Goal: Information Seeking & Learning: Compare options

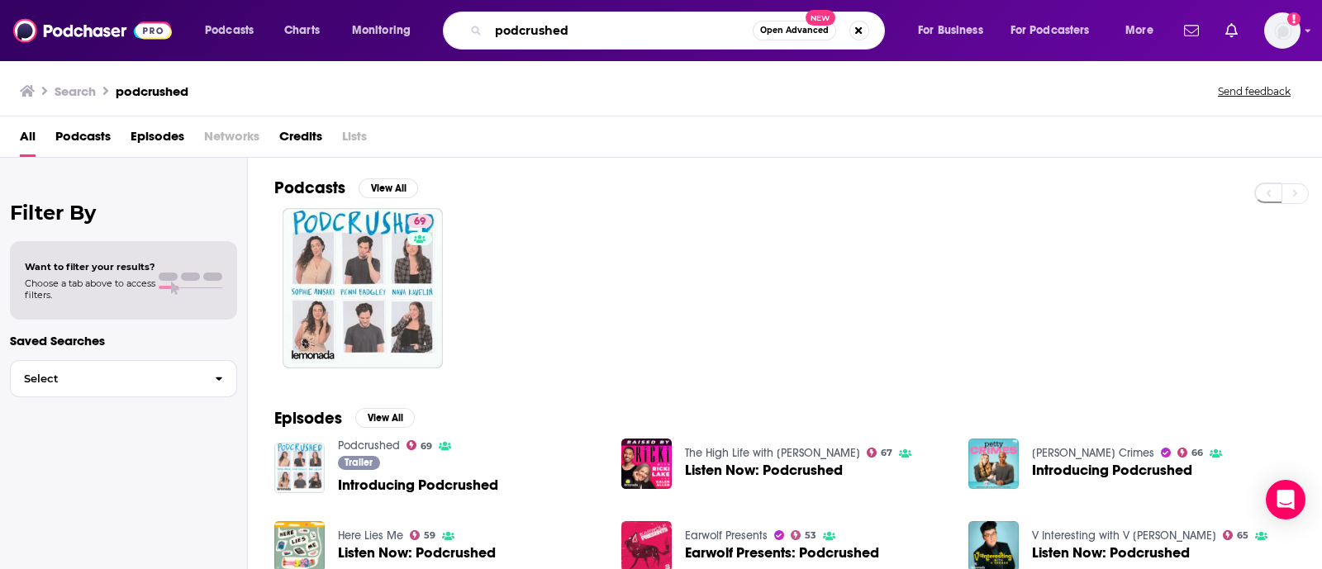
drag, startPoint x: 583, startPoint y: 28, endPoint x: 422, endPoint y: 33, distance: 160.4
click at [422, 33] on div "Podcasts Charts Monitoring podcrushed Open Advanced New For Business For Podcas…" at bounding box center [681, 31] width 976 height 38
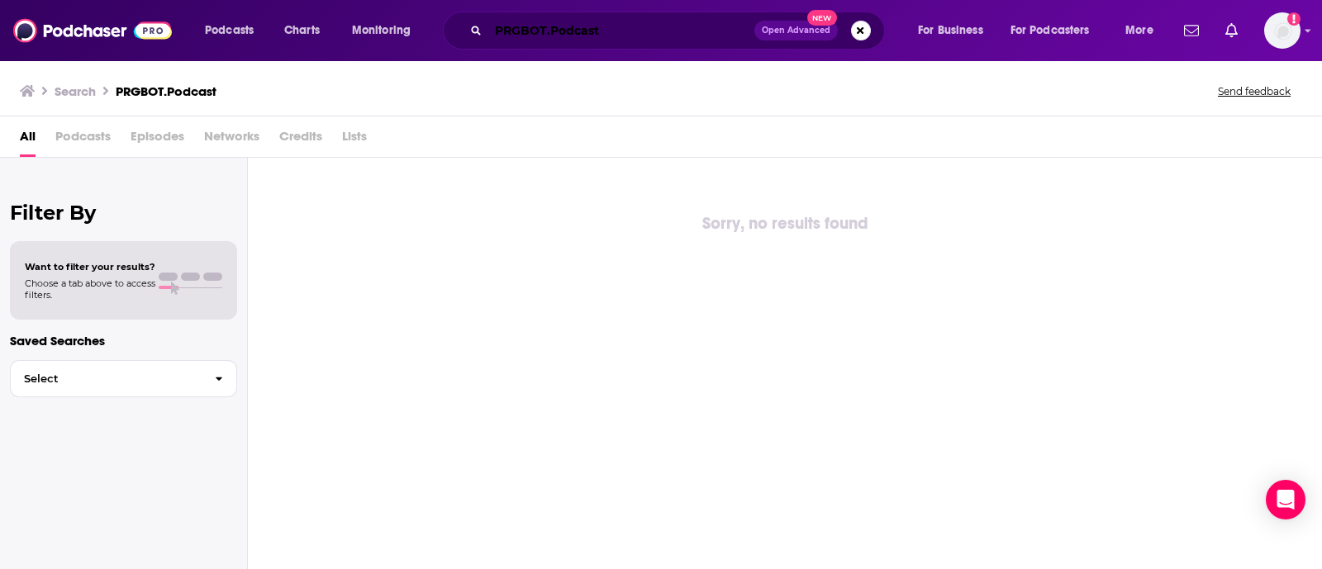
click at [507, 28] on input "PRGBOT.Podcast" at bounding box center [621, 30] width 266 height 26
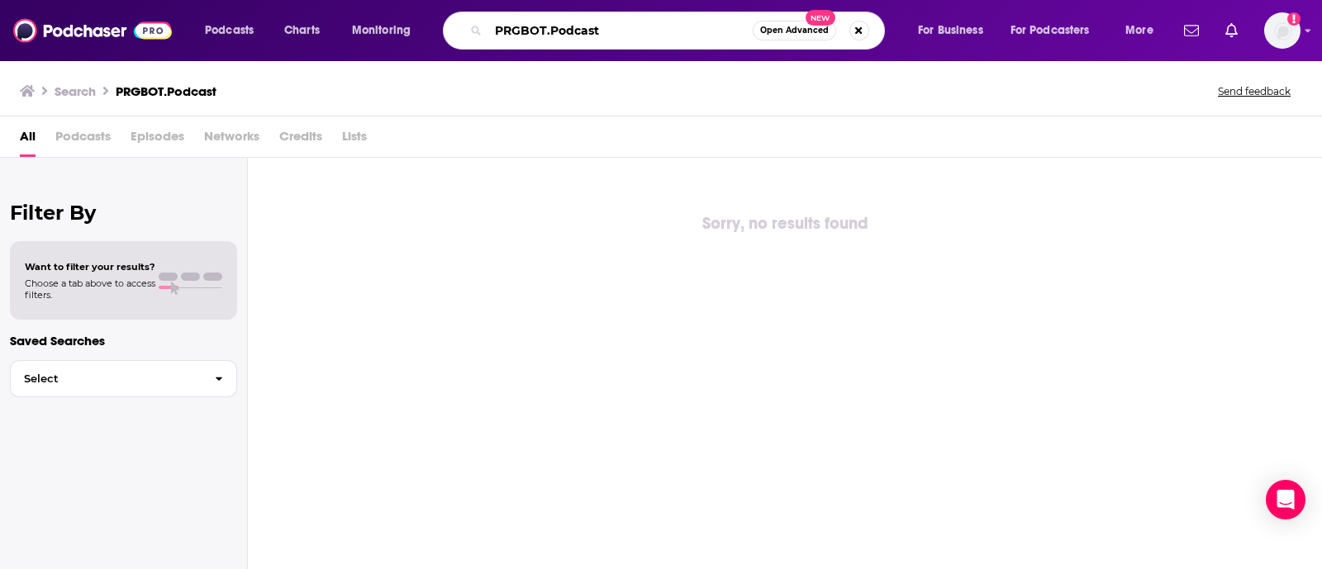
click at [525, 28] on input "PRGBOT.Podcast" at bounding box center [620, 30] width 264 height 26
type input "RPGBOT.Podcast"
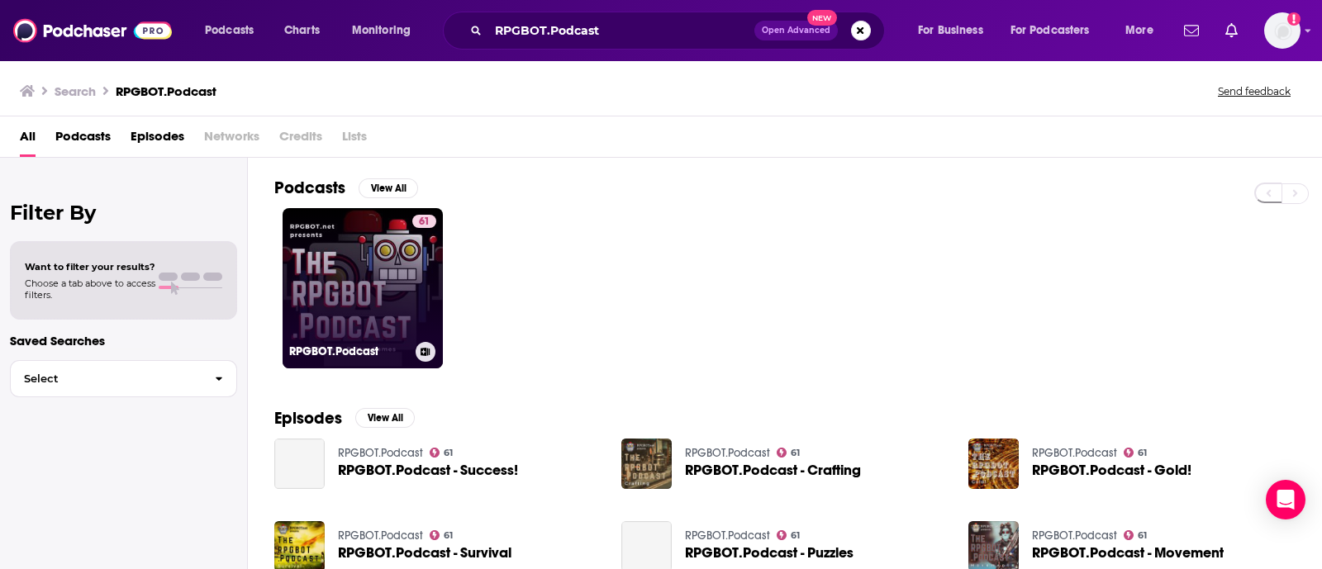
click at [377, 292] on link "61 RPGBOT.Podcast" at bounding box center [363, 288] width 160 height 160
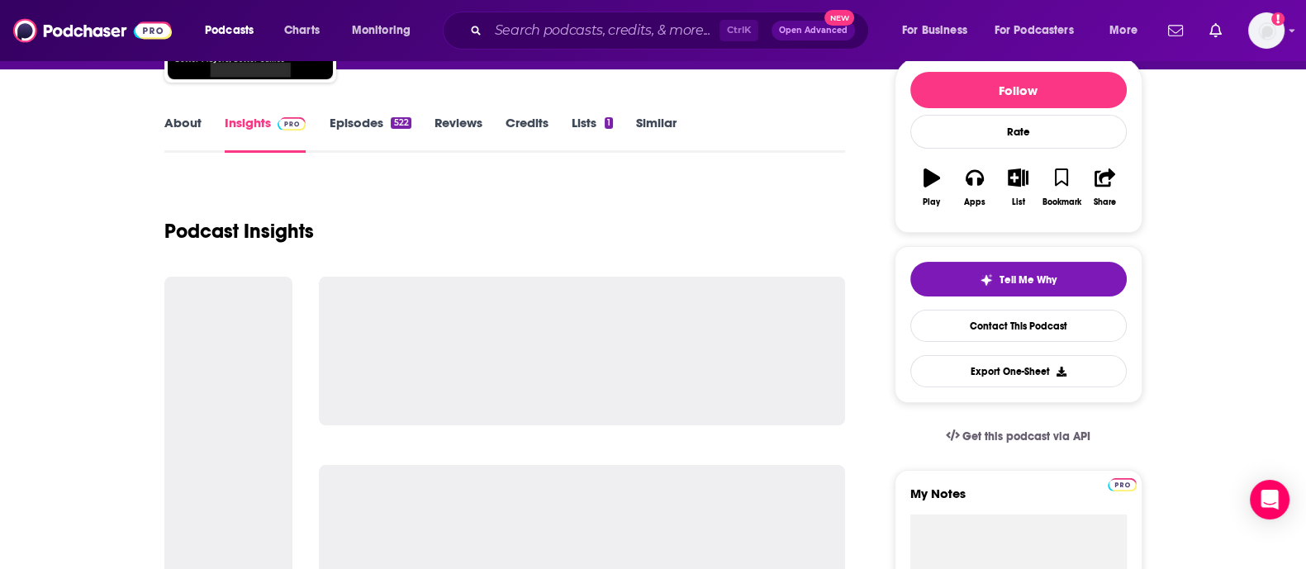
scroll to position [202, 0]
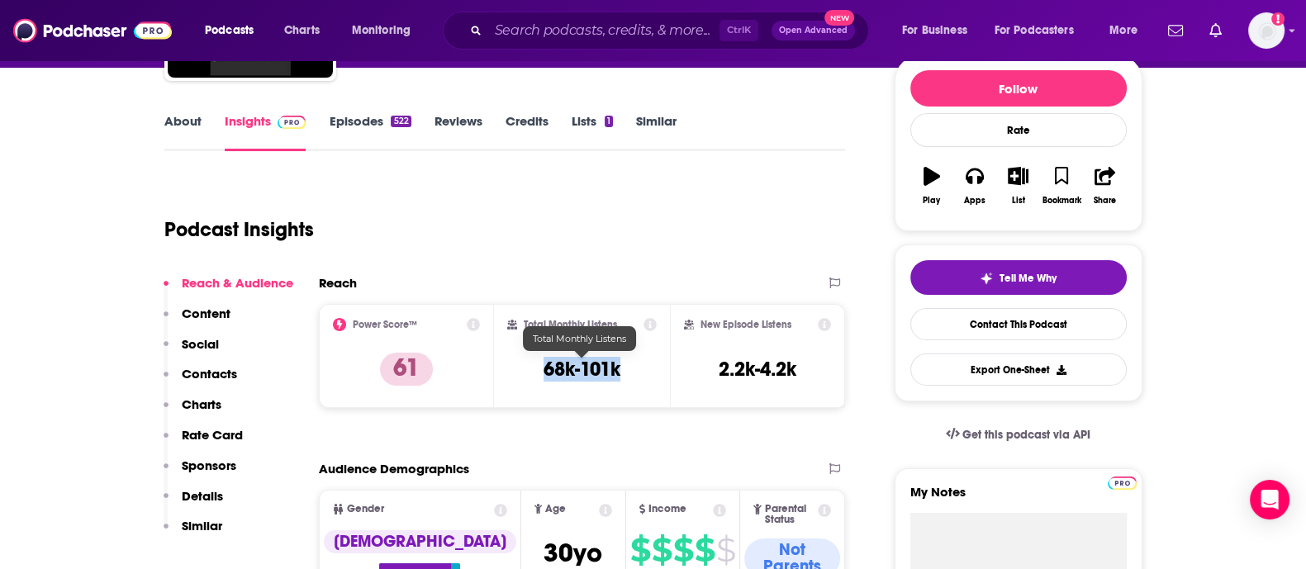
drag, startPoint x: 633, startPoint y: 358, endPoint x: 546, endPoint y: 364, distance: 87.0
click at [546, 364] on div "Total Monthly Listens 68k-101k" at bounding box center [582, 356] width 150 height 76
click at [571, 369] on h3 "68k-101k" at bounding box center [582, 369] width 77 height 25
drag, startPoint x: 624, startPoint y: 362, endPoint x: 543, endPoint y: 365, distance: 81.0
click at [543, 365] on div "Total Monthly Listens 68k-101k" at bounding box center [582, 356] width 150 height 76
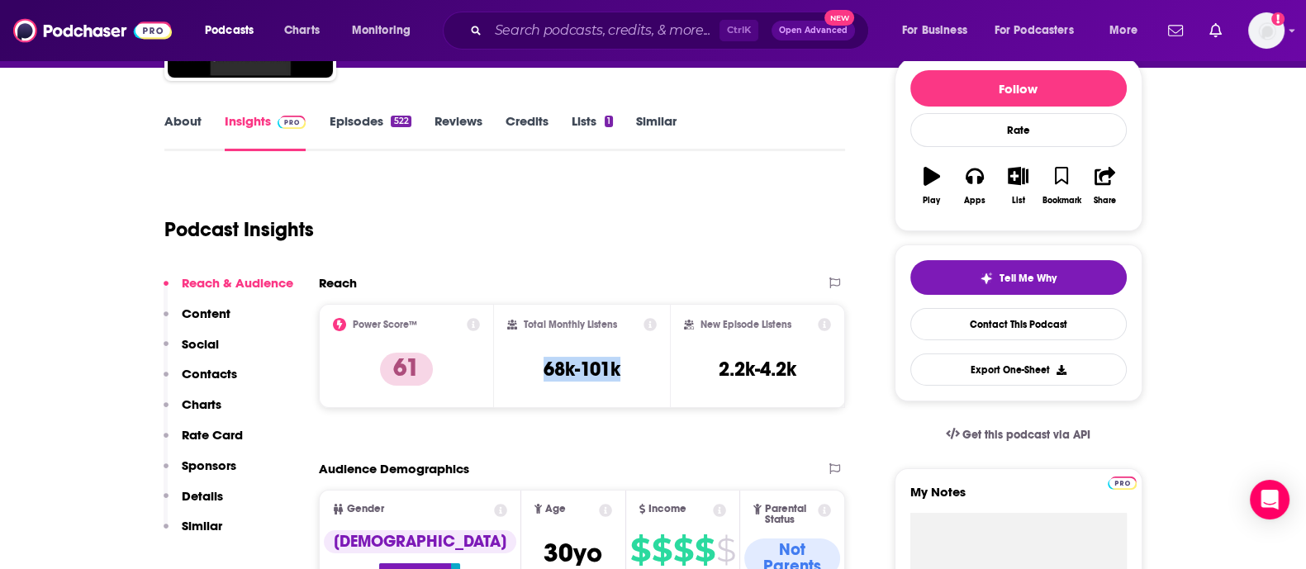
copy h3 "68k-101k"
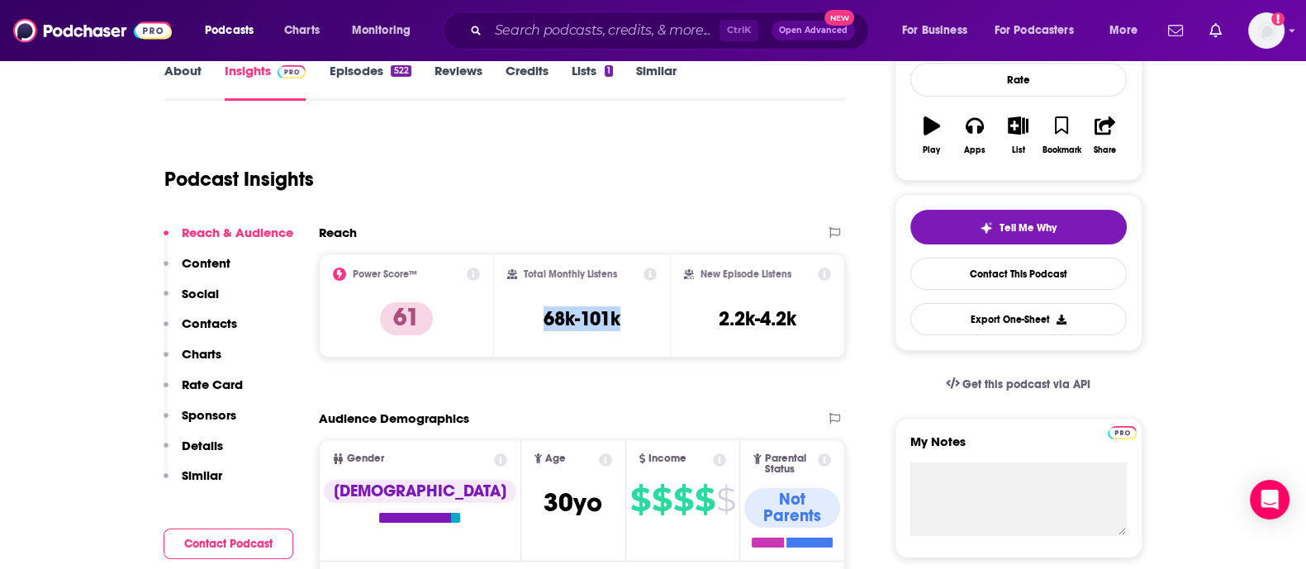
scroll to position [253, 0]
click at [526, 31] on input "Search podcasts, credits, & more..." at bounding box center [603, 30] width 231 height 26
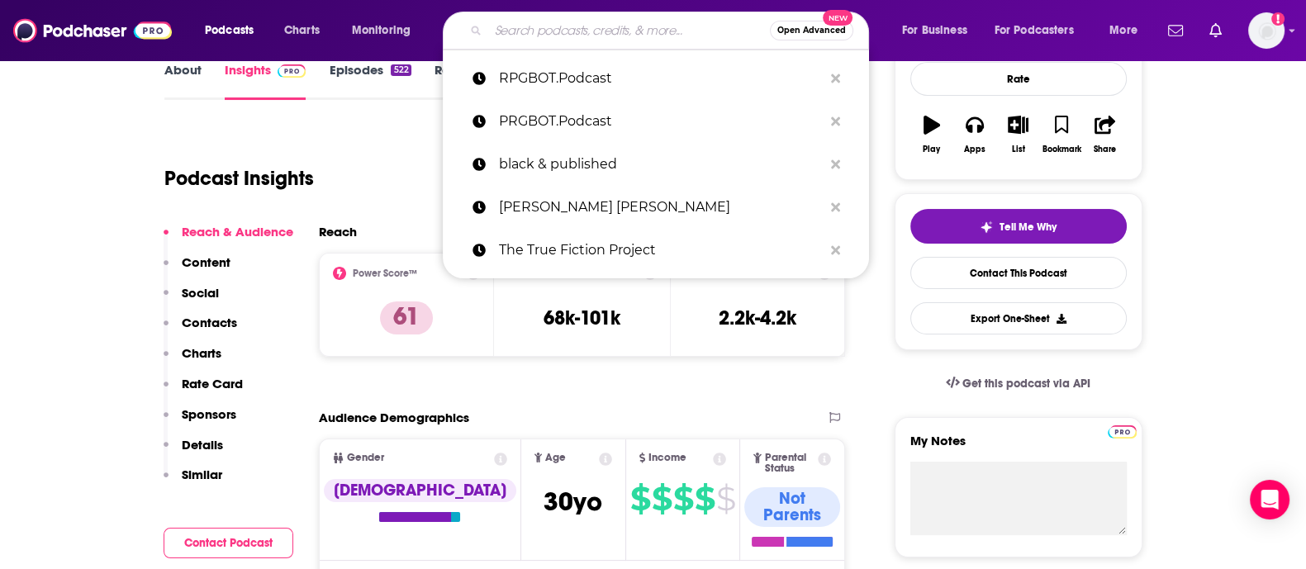
paste input "MAKING A MONSTER"
type input "MAKING A MONSTER"
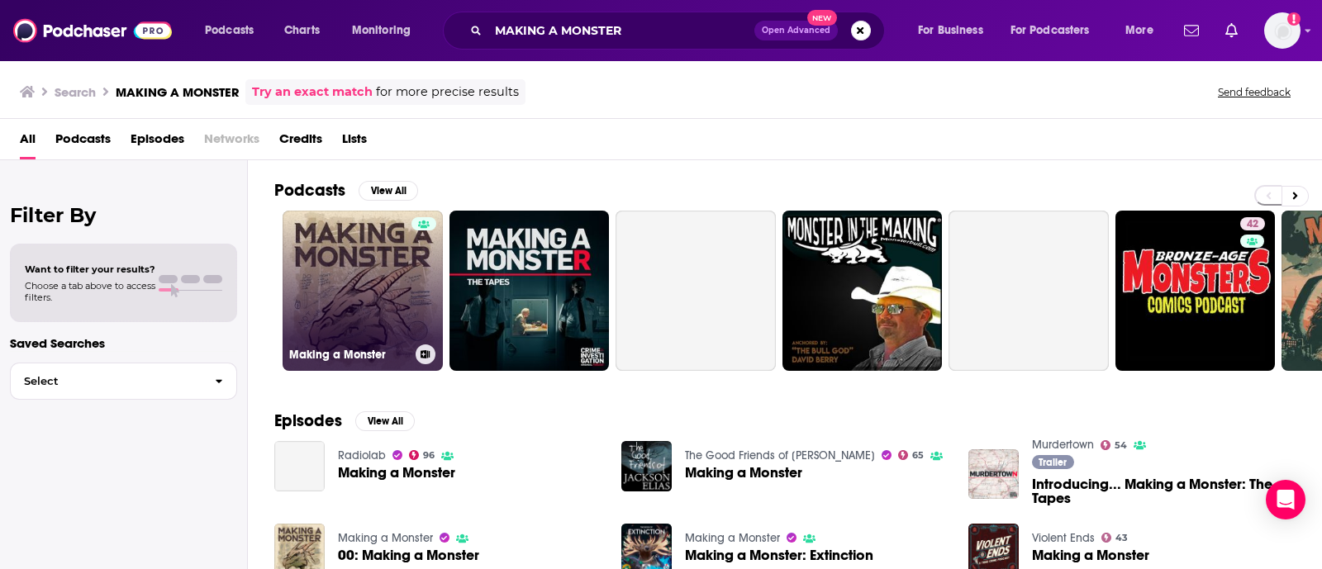
click at [384, 286] on link "Making a Monster" at bounding box center [363, 291] width 160 height 160
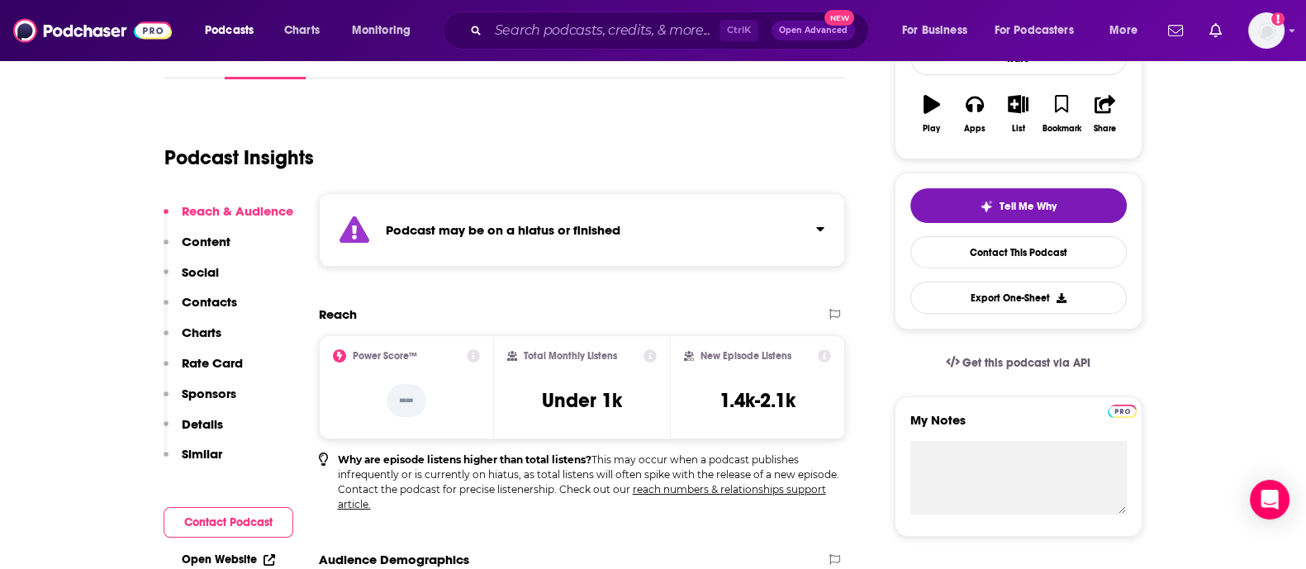
scroll to position [306, 0]
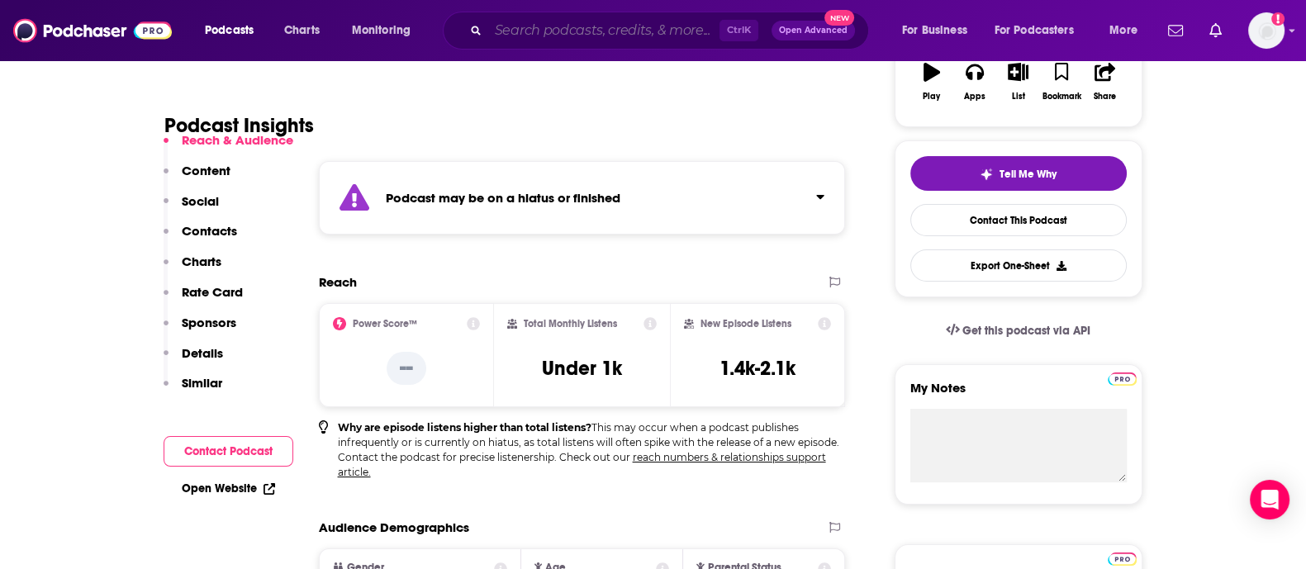
click at [509, 42] on input "Search podcasts, credits, & more..." at bounding box center [603, 30] width 231 height 26
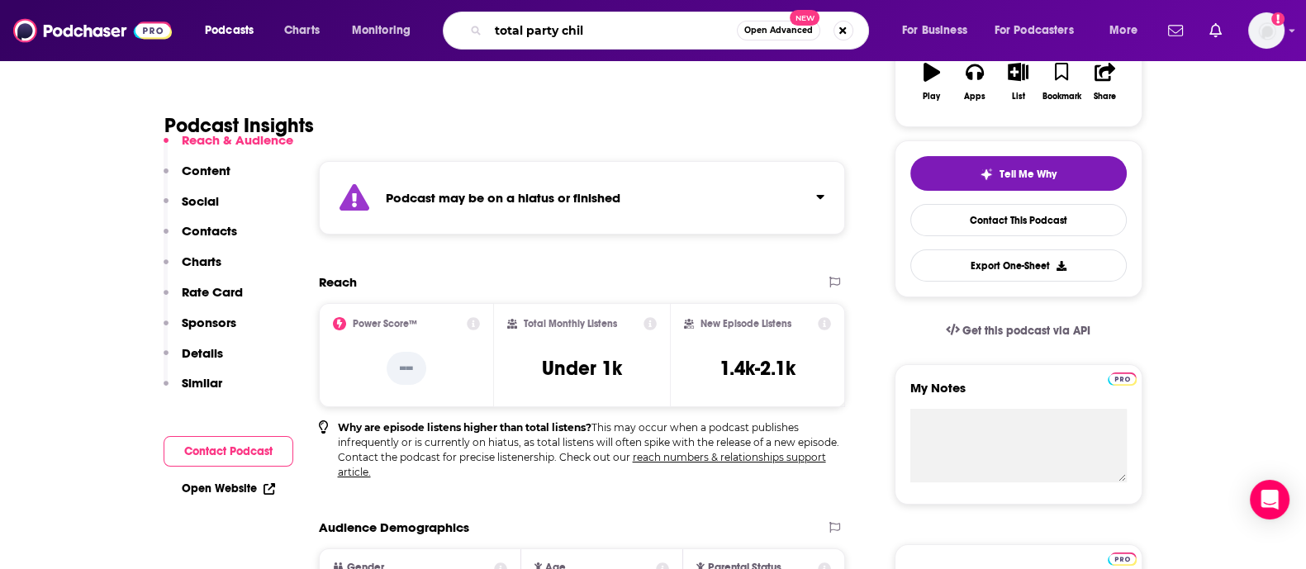
type input "total party chill"
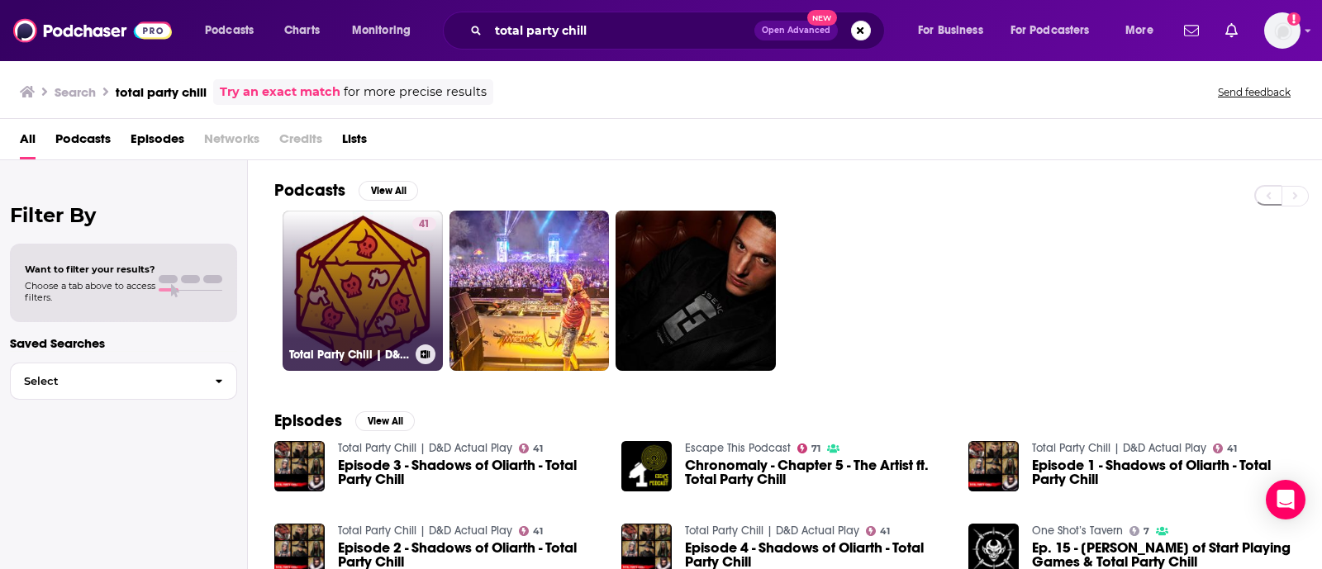
click at [316, 299] on link "41 Total Party Chill | D&D Actual Play" at bounding box center [363, 291] width 160 height 160
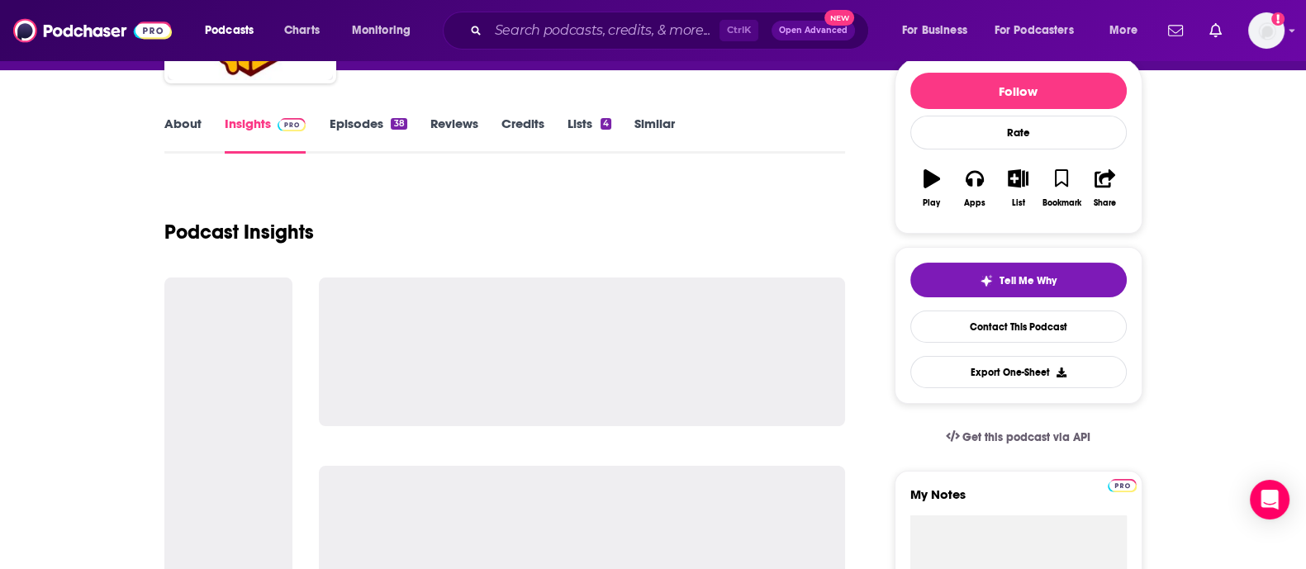
scroll to position [206, 0]
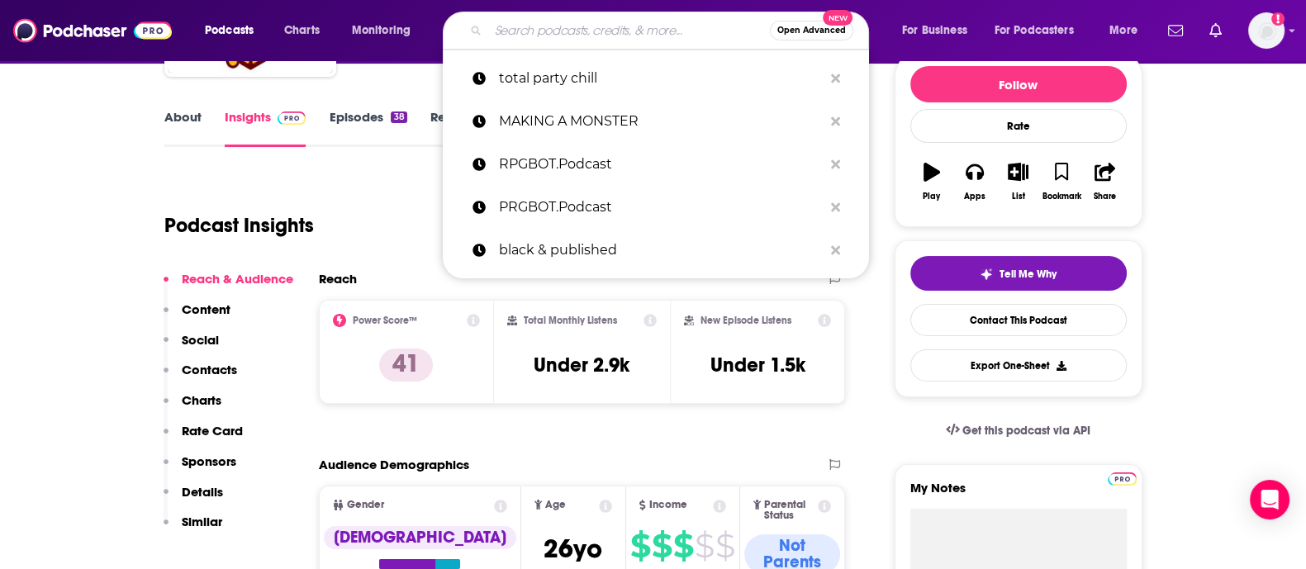
click at [532, 26] on input "Search podcasts, credits, & more..." at bounding box center [629, 30] width 282 height 26
paste input "DICE IN MIND"
type input "DICE IN MIND"
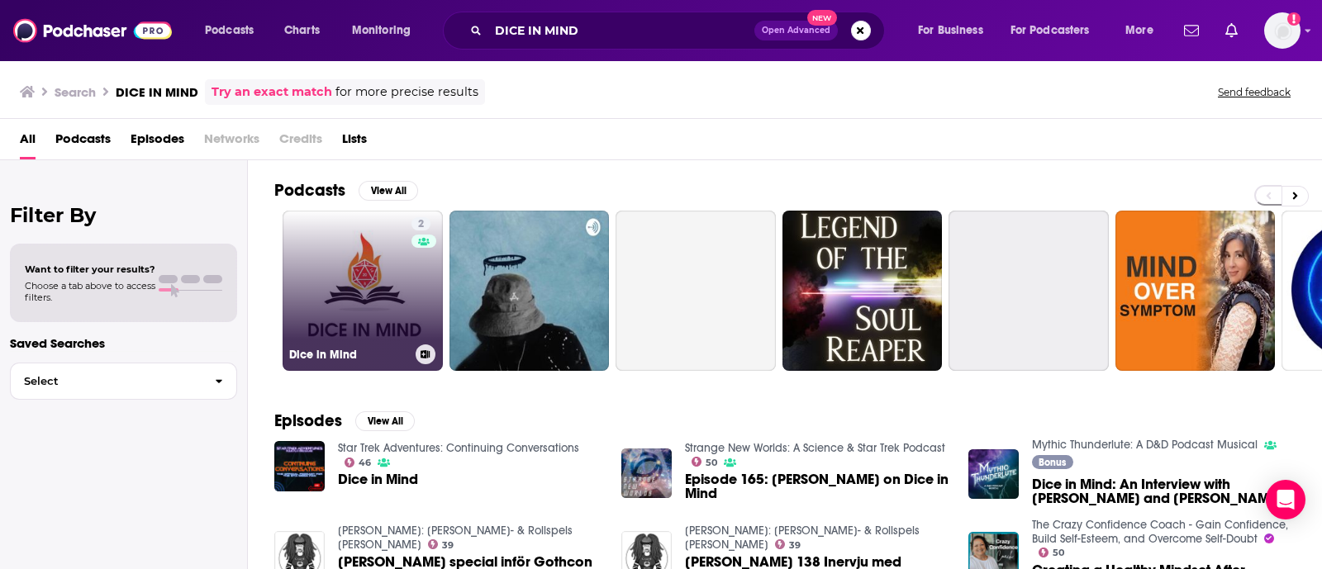
click at [360, 254] on link "2 Dice in Mind" at bounding box center [363, 291] width 160 height 160
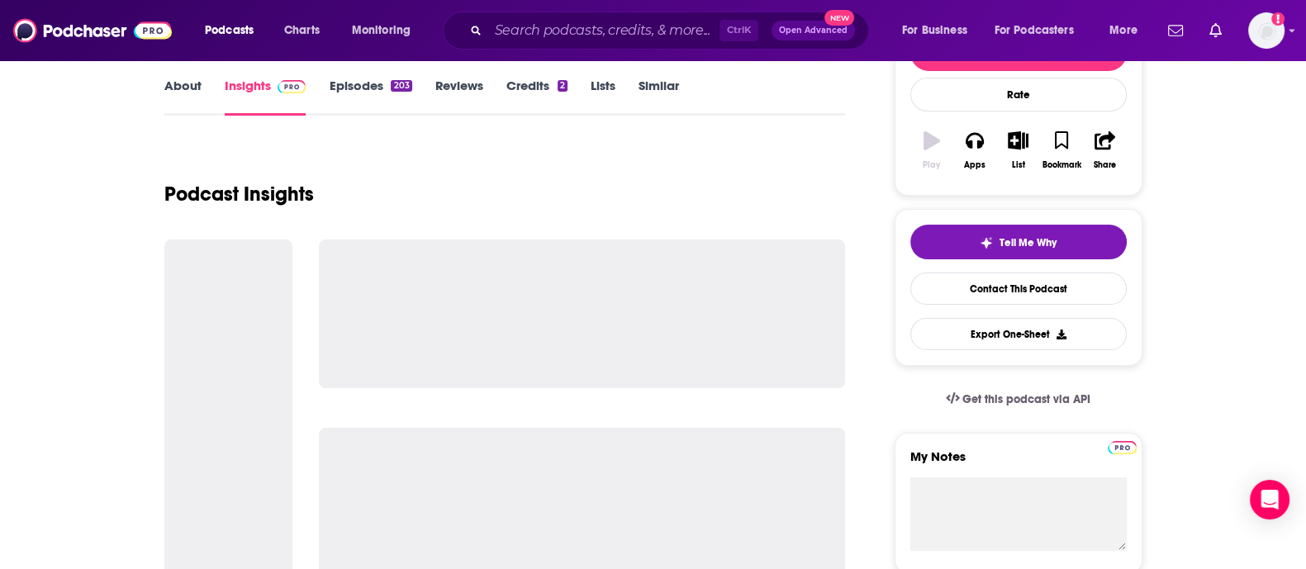
scroll to position [260, 0]
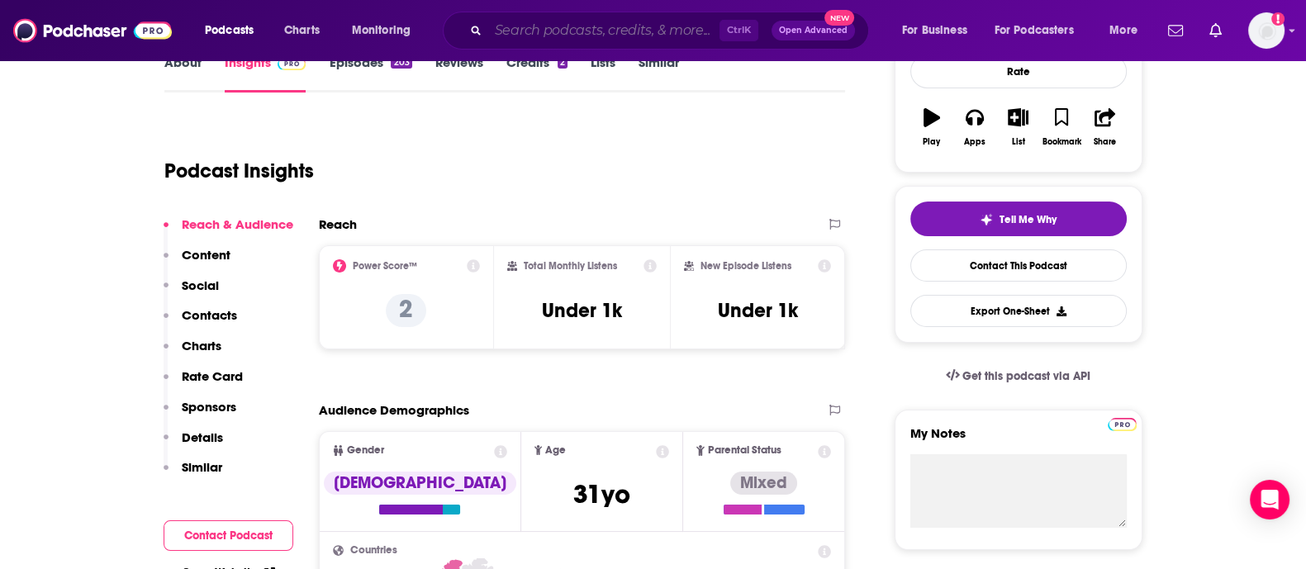
click at [568, 32] on input "Search podcasts, credits, & more..." at bounding box center [603, 30] width 231 height 26
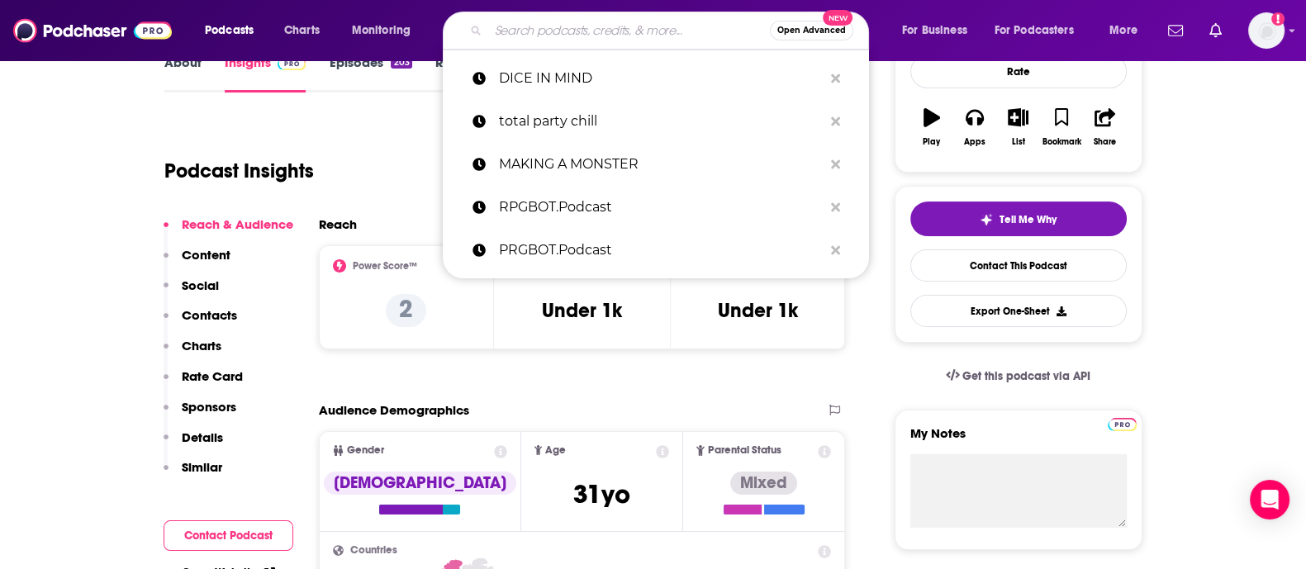
paste input "THE DUNGEON MASTER'S BLOCK"
type input "THE DUNGEON MASTER'S BLOCK"
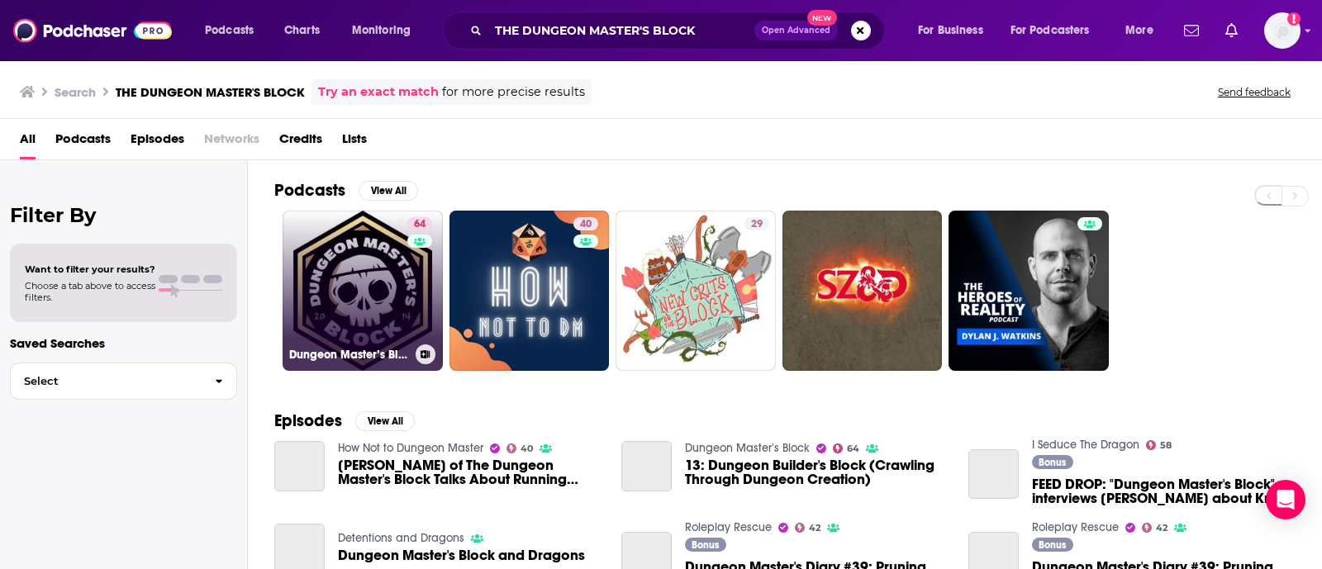
click at [358, 278] on link "64 Dungeon Master’s Block" at bounding box center [363, 291] width 160 height 160
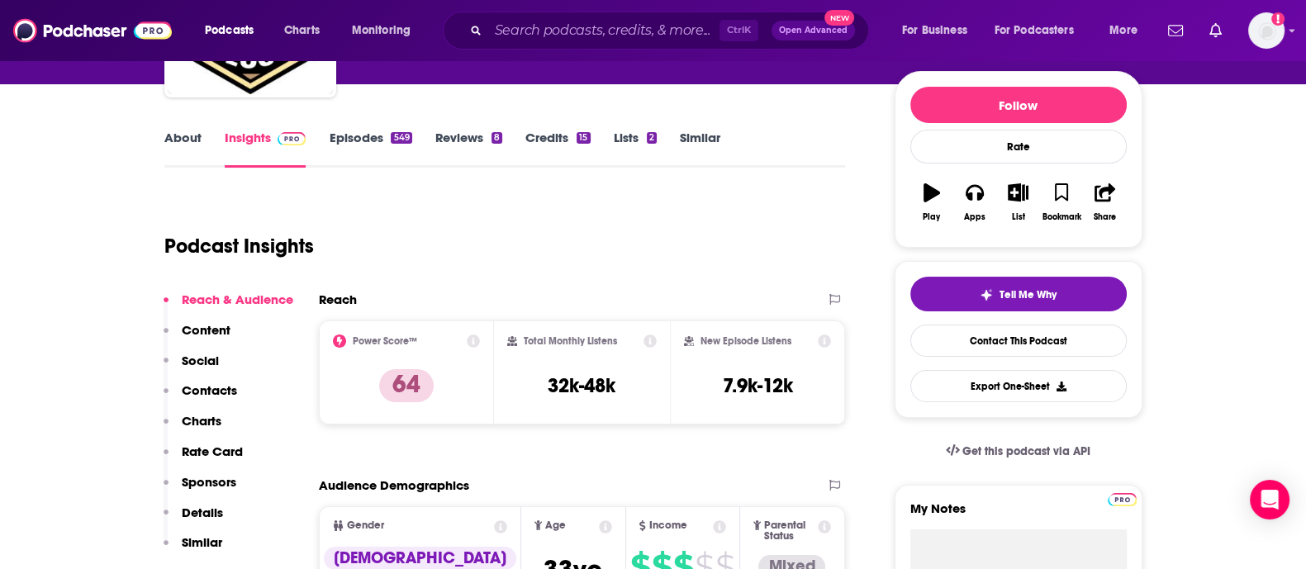
scroll to position [196, 0]
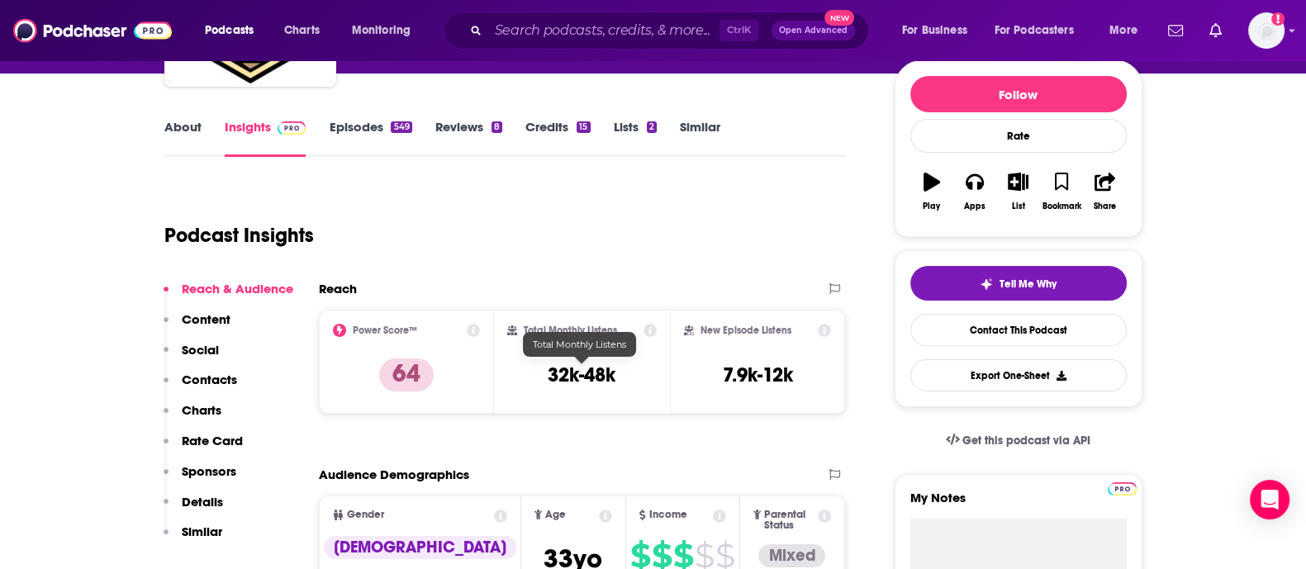
drag, startPoint x: 649, startPoint y: 368, endPoint x: 521, endPoint y: 363, distance: 127.3
click at [521, 363] on div "Total Monthly Listens 32k-48k" at bounding box center [582, 362] width 150 height 76
drag, startPoint x: 624, startPoint y: 373, endPoint x: 549, endPoint y: 370, distance: 75.2
click at [549, 370] on div "Total Monthly Listens 32k-48k" at bounding box center [582, 362] width 150 height 76
copy h3 "32k-48k"
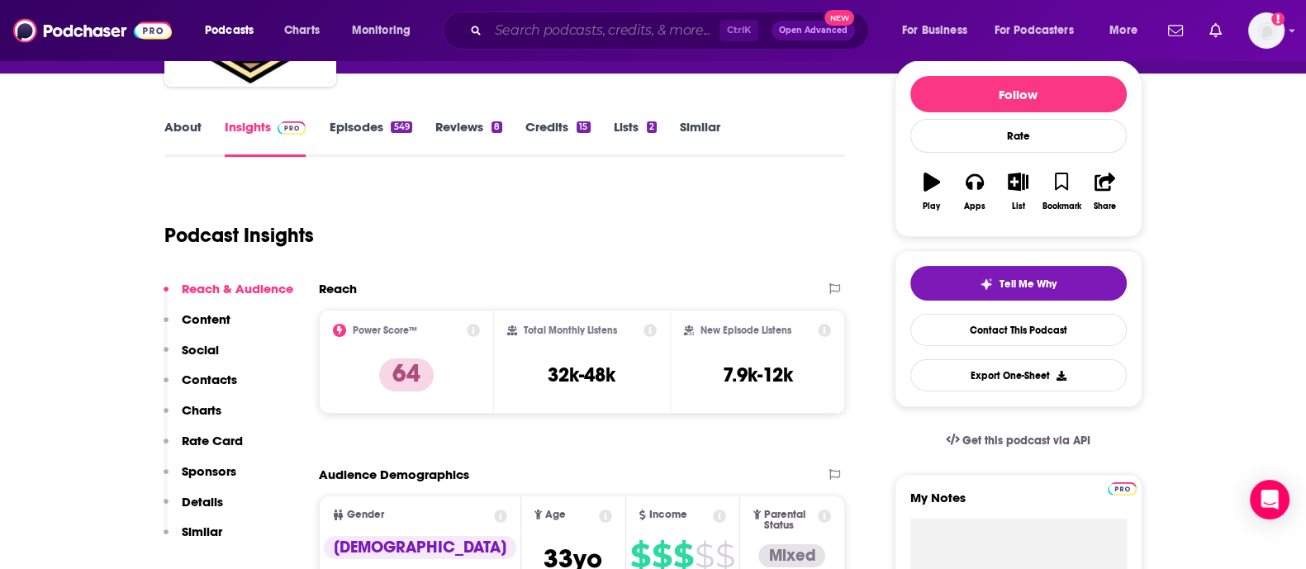
click at [549, 31] on input "Search podcasts, credits, & more..." at bounding box center [603, 30] width 231 height 26
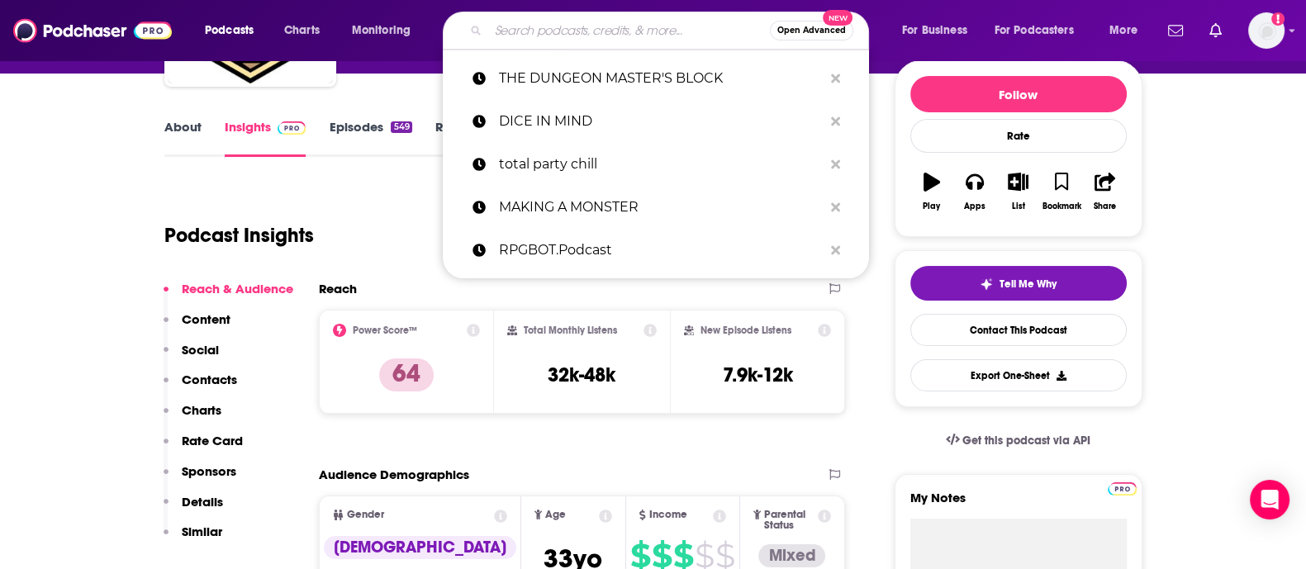
paste input "WANDERING DMs"
type input "WANDERING DMs"
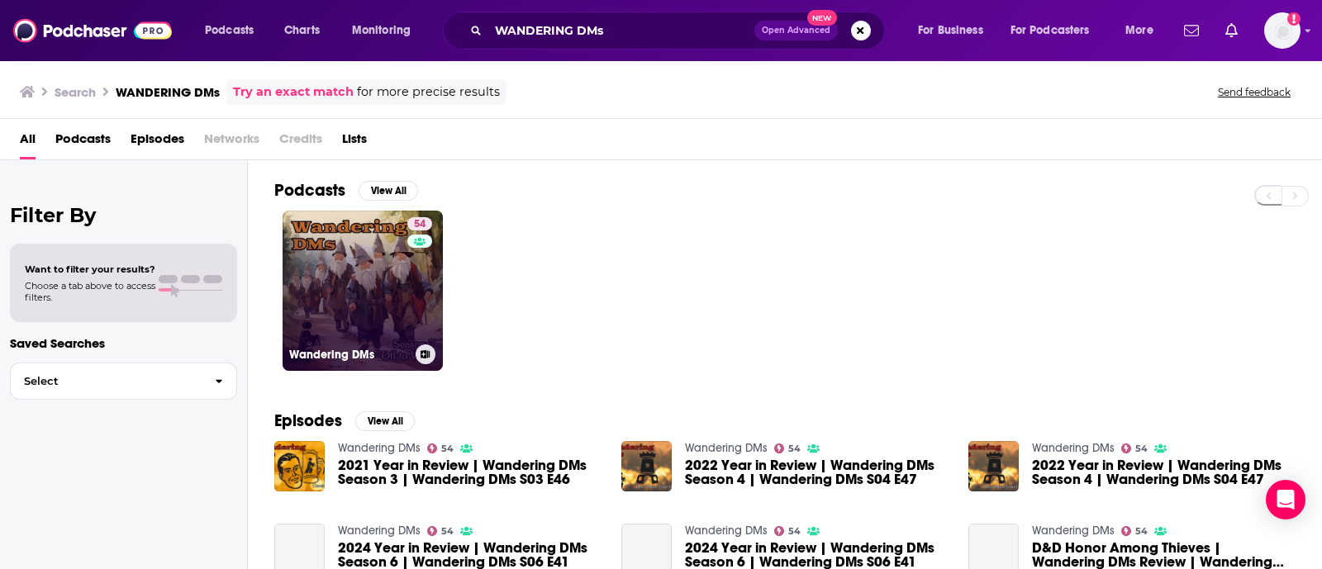
click at [384, 272] on link "54 Wandering DMs" at bounding box center [363, 291] width 160 height 160
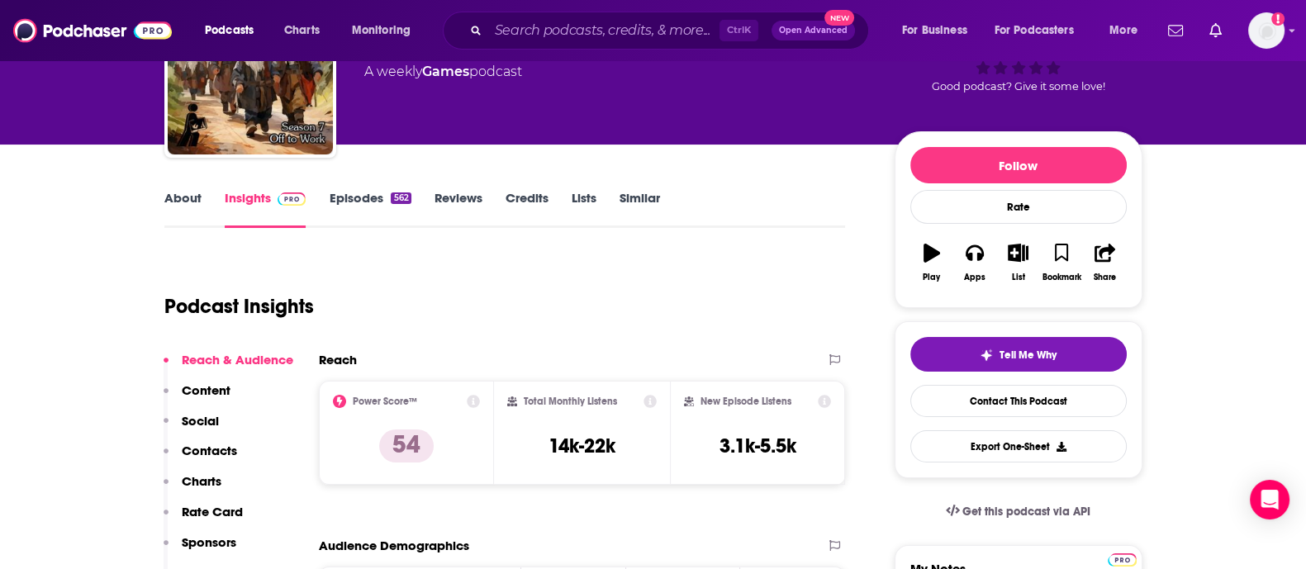
scroll to position [154, 0]
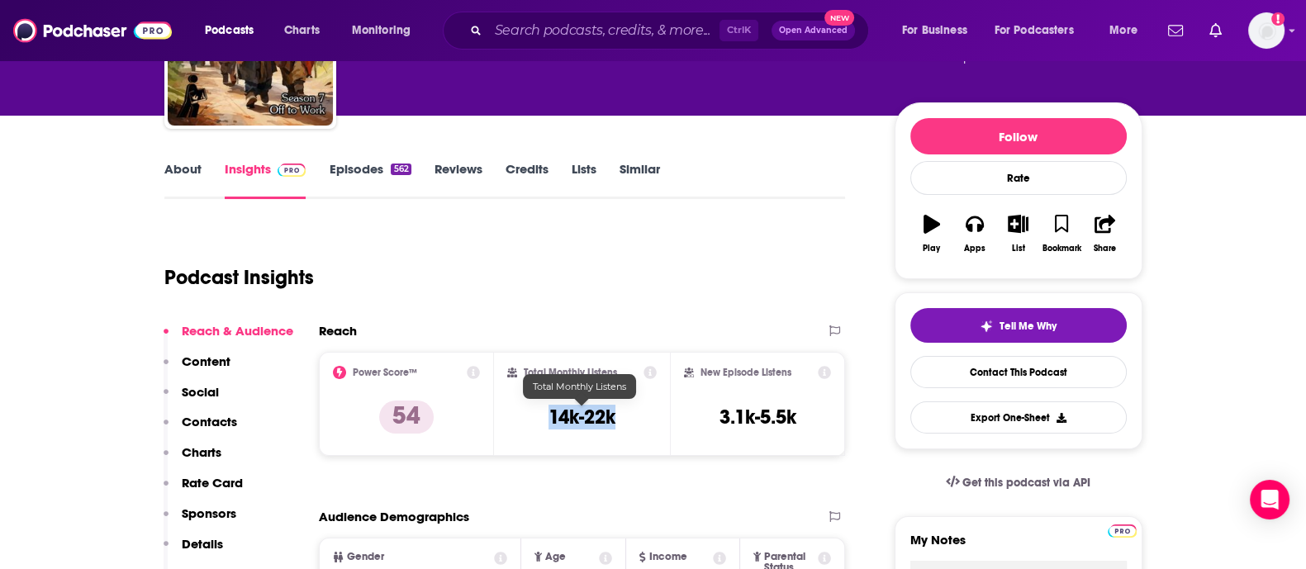
drag, startPoint x: 625, startPoint y: 412, endPoint x: 549, endPoint y: 415, distance: 76.1
click at [549, 415] on div "Total Monthly Listens 14k-22k" at bounding box center [582, 404] width 150 height 76
copy h3 "14k-22k"
click at [530, 26] on input "Search podcasts, credits, & more..." at bounding box center [603, 30] width 231 height 26
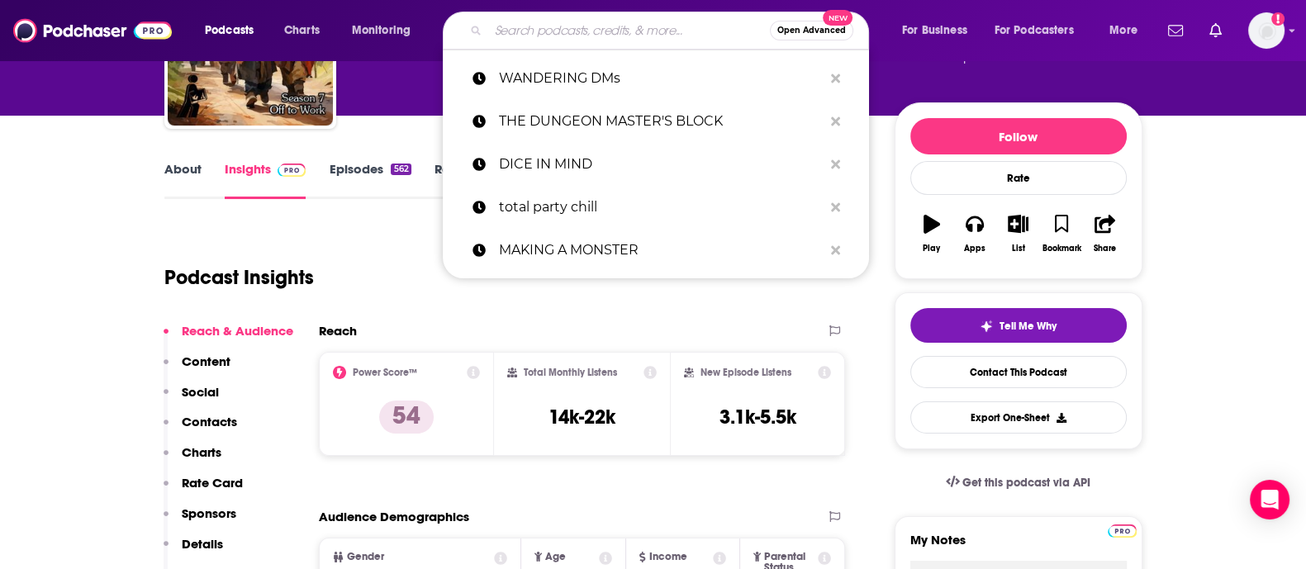
paste input "MASTERING DUNGEONS"
type input "MASTERING DUNGEONS"
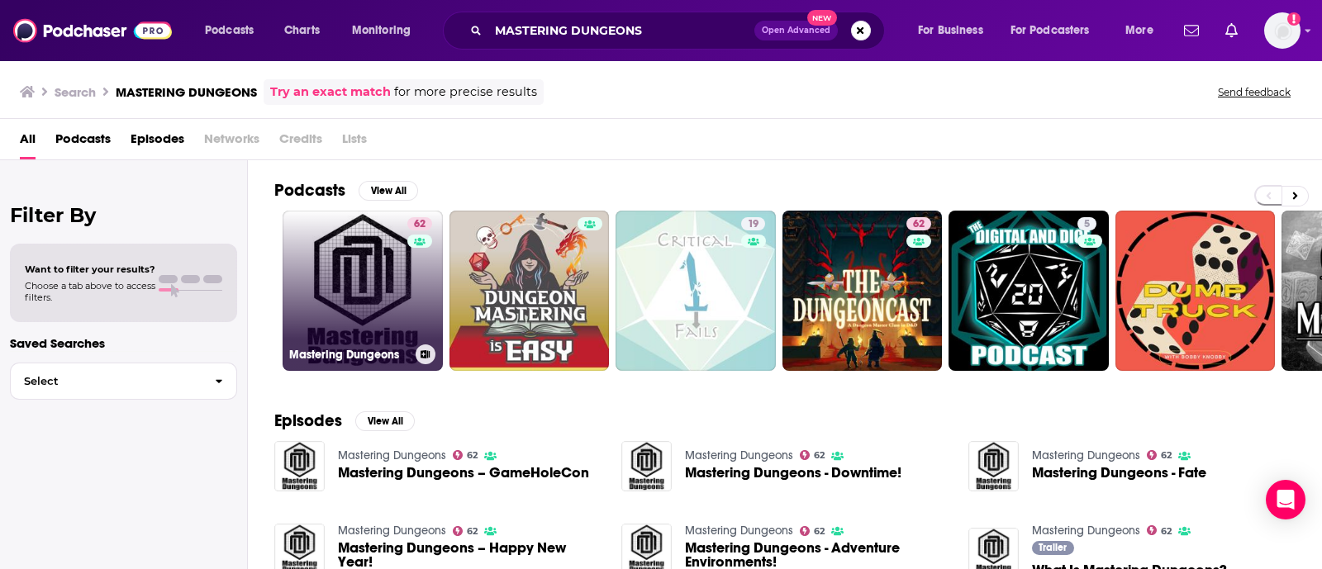
click at [364, 270] on link "62 Mastering Dungeons" at bounding box center [363, 291] width 160 height 160
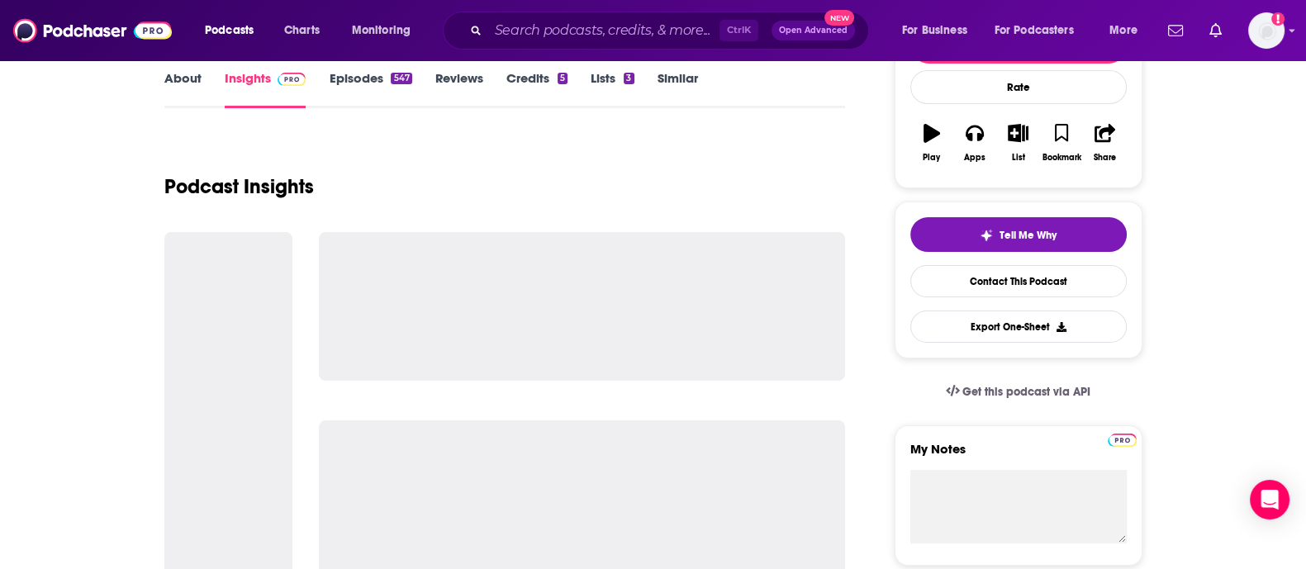
scroll to position [245, 0]
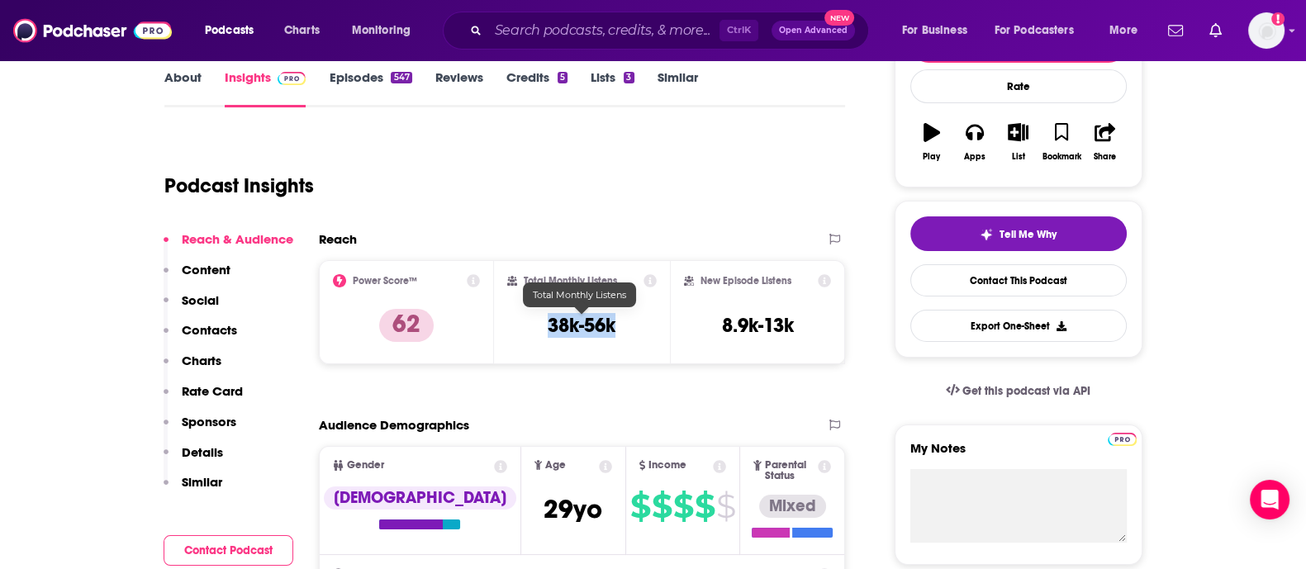
drag, startPoint x: 620, startPoint y: 314, endPoint x: 516, endPoint y: 326, distance: 104.0
click at [516, 326] on div "Total Monthly Listens 38k-56k" at bounding box center [582, 312] width 150 height 76
copy h3 "38k-56k"
click at [541, 28] on input "Search podcasts, credits, & more..." at bounding box center [603, 30] width 231 height 26
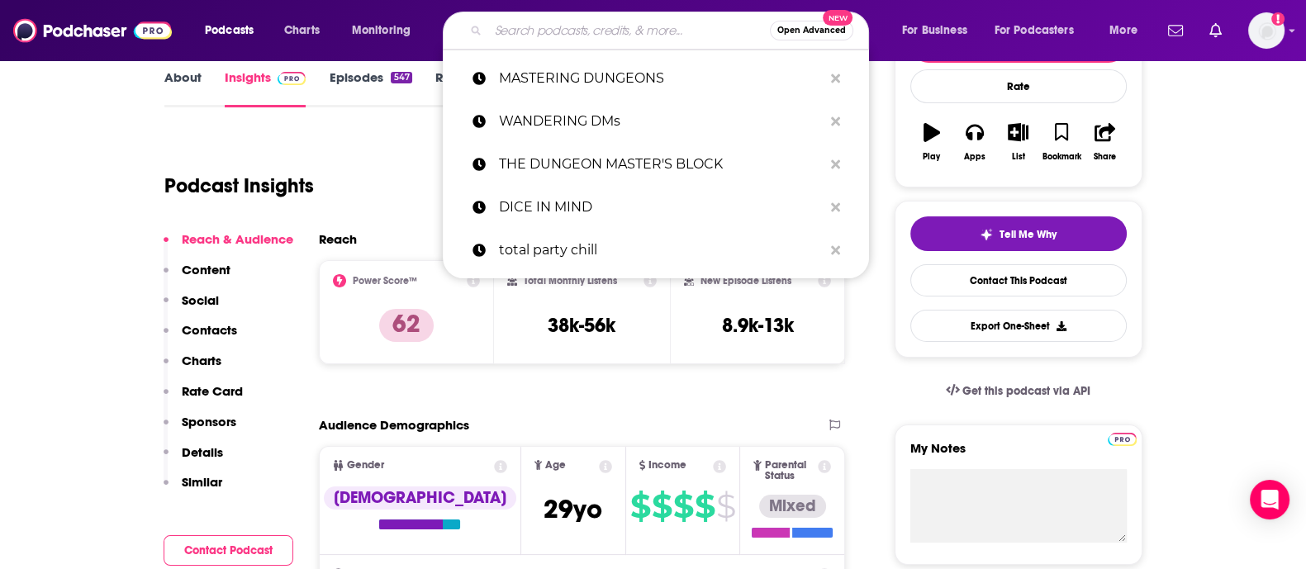
paste input "TABLETOP TALK"
type input "TABLETOP TALK"
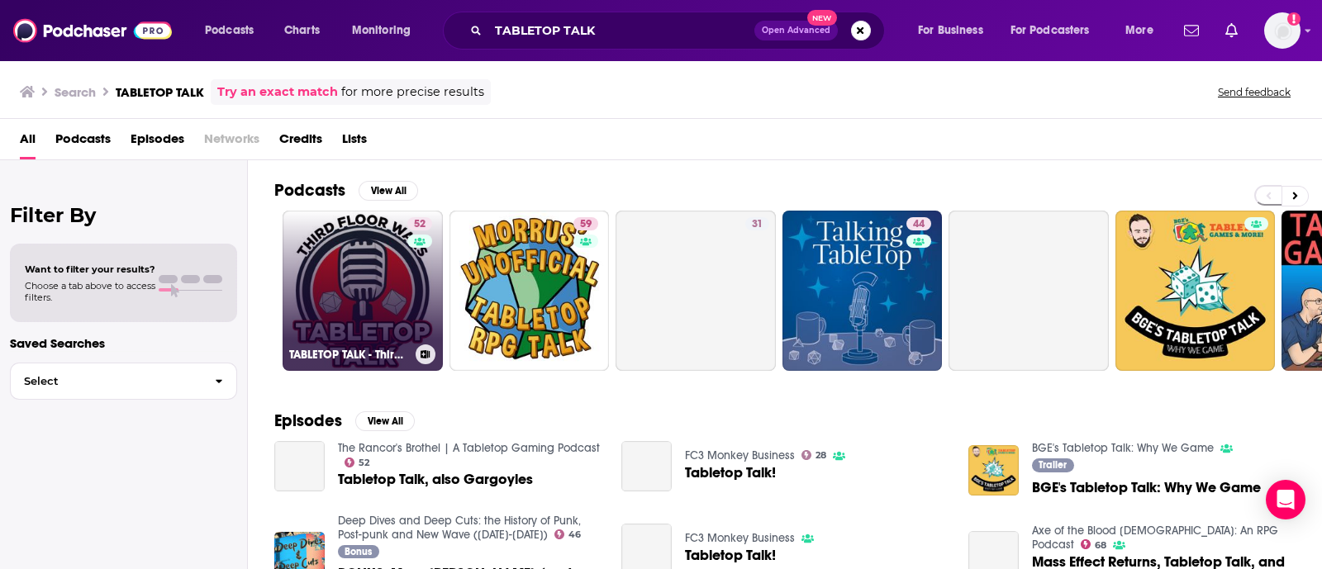
click at [347, 254] on link "52 TABLETOP TALK - Third Floor Wars" at bounding box center [363, 291] width 160 height 160
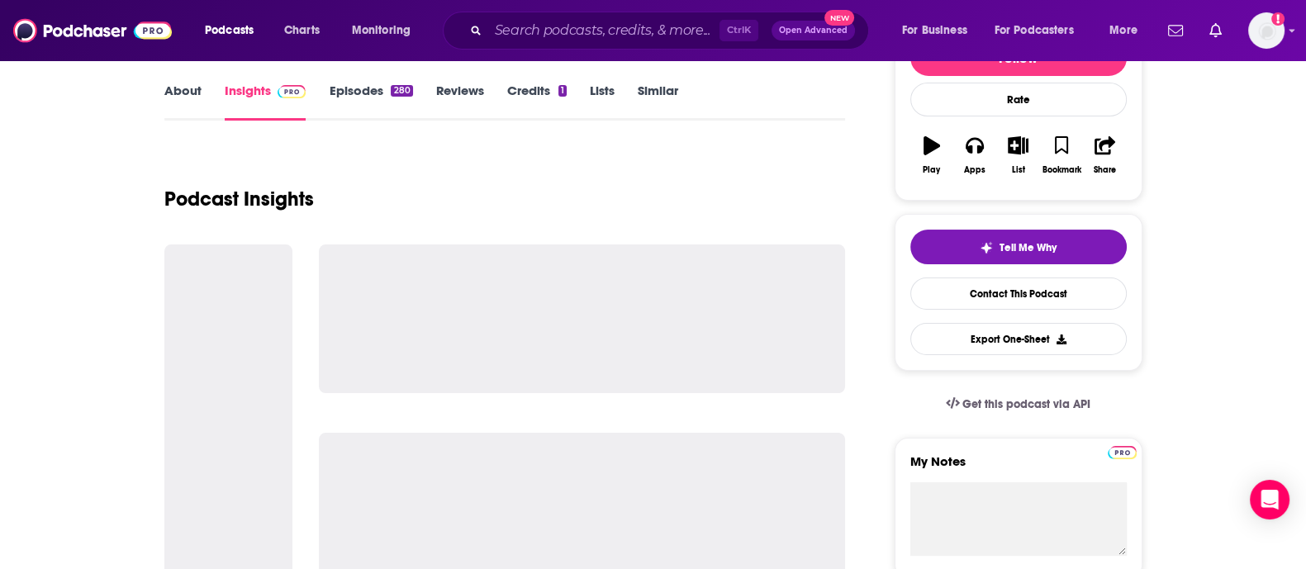
scroll to position [233, 0]
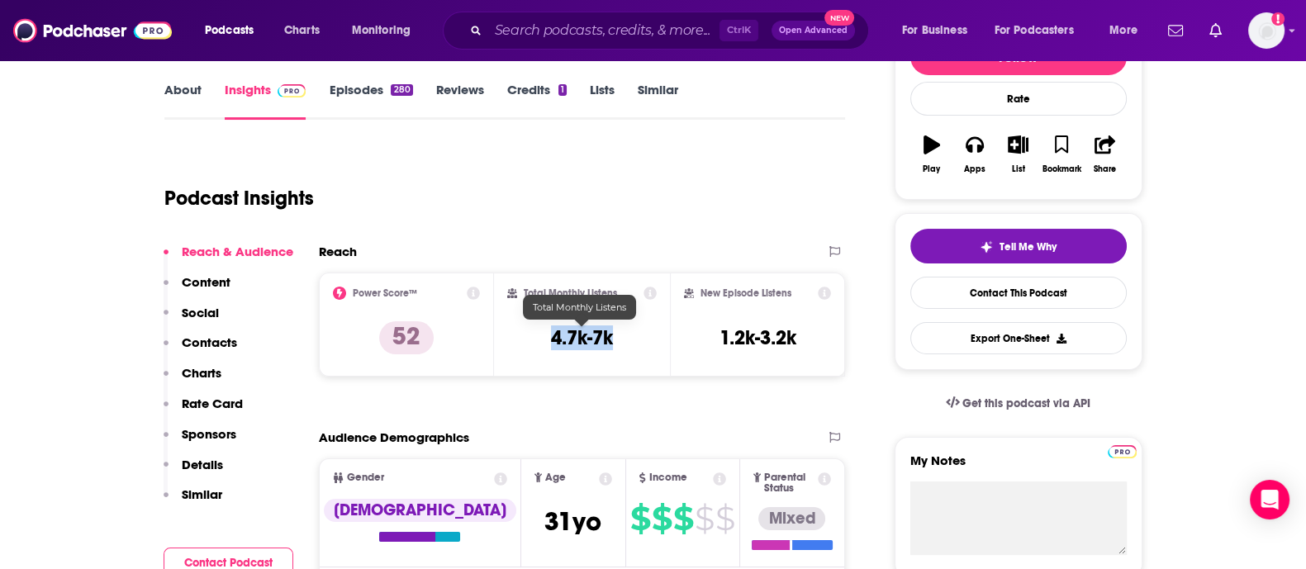
drag, startPoint x: 614, startPoint y: 336, endPoint x: 541, endPoint y: 339, distance: 72.8
click at [541, 339] on div "Total Monthly Listens 4.7k-7k" at bounding box center [582, 325] width 150 height 76
copy h3 "4.7k-7k"
click at [549, 26] on input "Search podcasts, credits, & more..." at bounding box center [603, 30] width 231 height 26
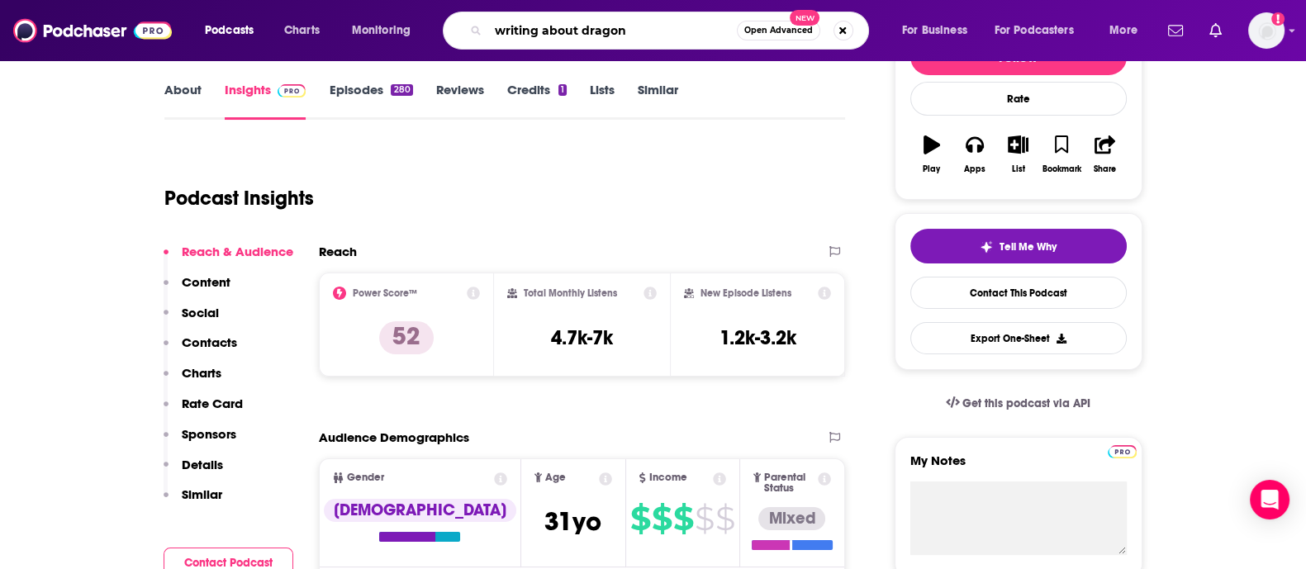
type input "writing about dragons"
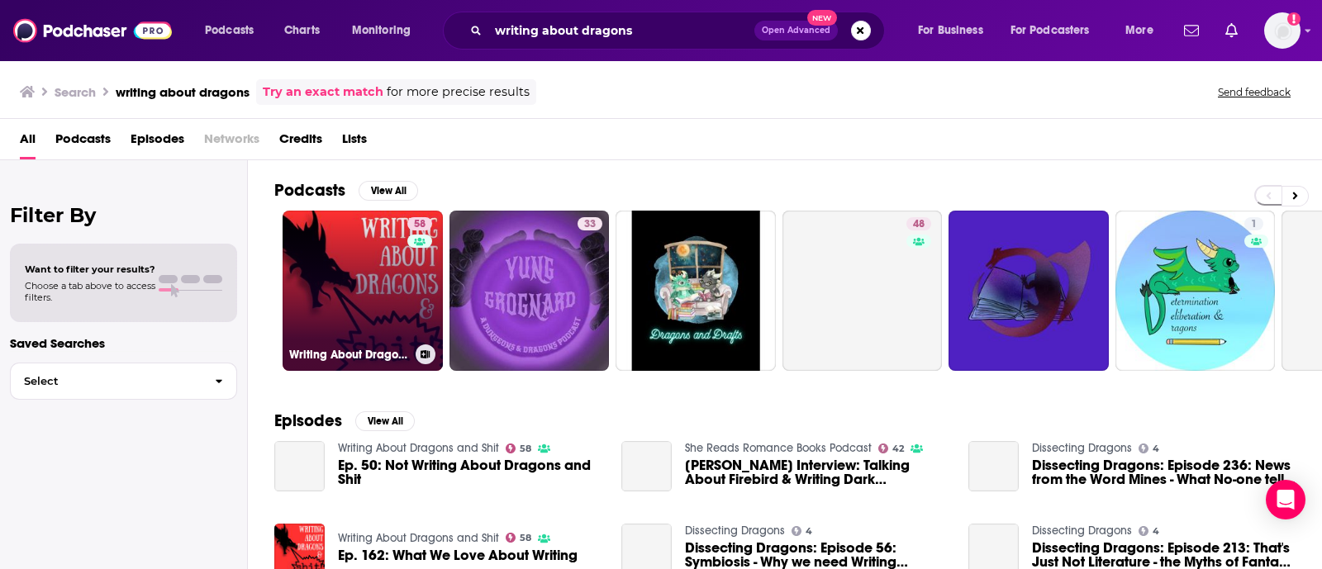
click at [359, 283] on link "58 Writing About Dragons and Shit" at bounding box center [363, 291] width 160 height 160
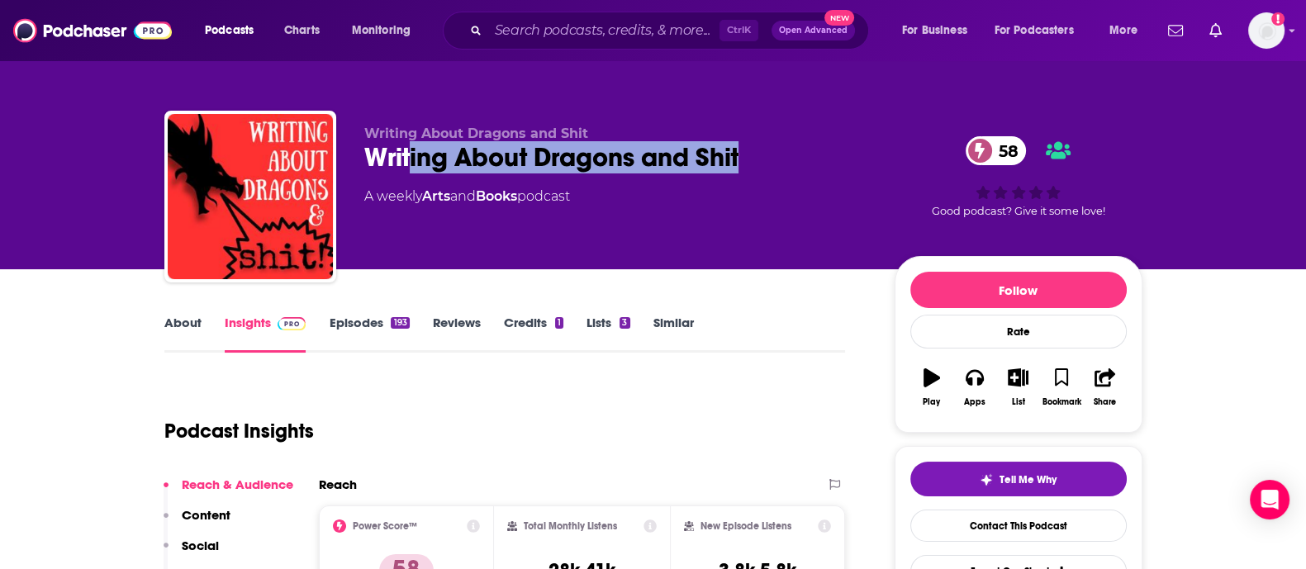
drag, startPoint x: 682, startPoint y: 150, endPoint x: 404, endPoint y: 163, distance: 277.9
click at [404, 163] on div "Writing About Dragons and Shit 58" at bounding box center [616, 157] width 504 height 32
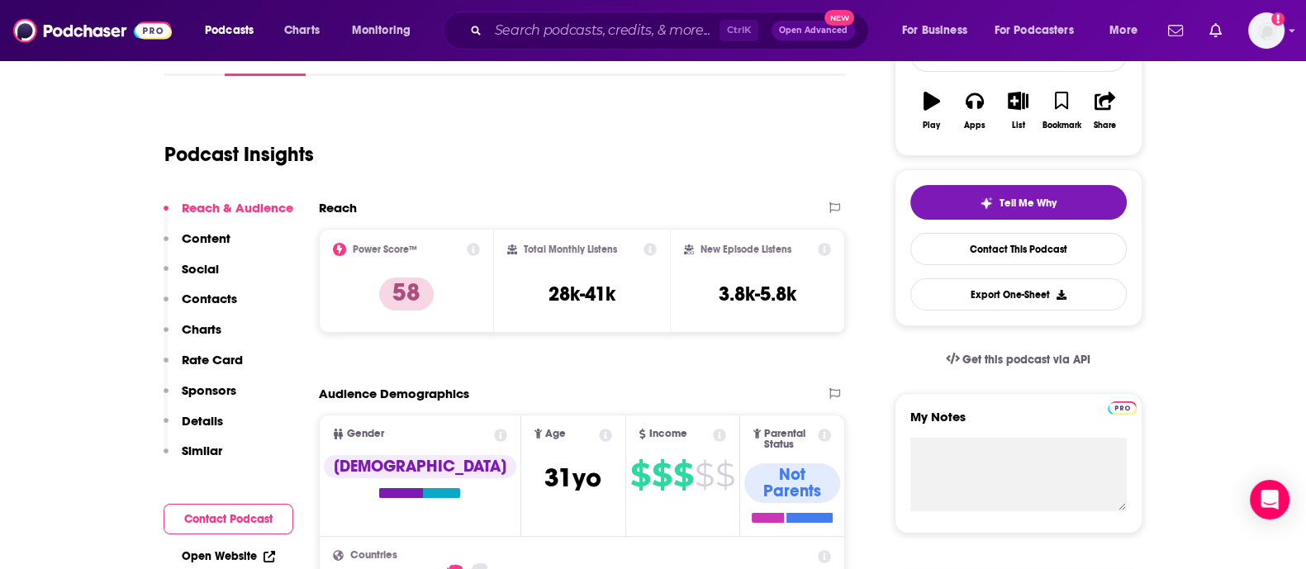
scroll to position [278, 0]
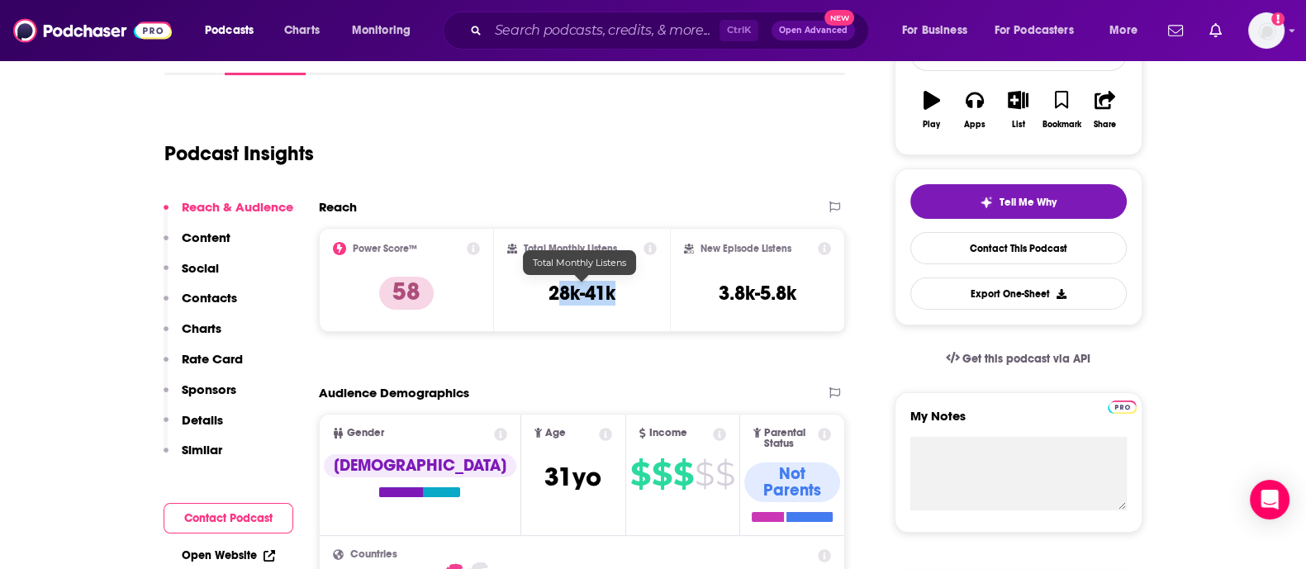
drag, startPoint x: 630, startPoint y: 296, endPoint x: 551, endPoint y: 288, distance: 78.8
click at [551, 288] on div "Total Monthly Listens 28k-41k" at bounding box center [582, 280] width 150 height 76
copy h3 "28k-41k"
click at [517, 20] on input "Search podcasts, credits, & more..." at bounding box center [603, 30] width 231 height 26
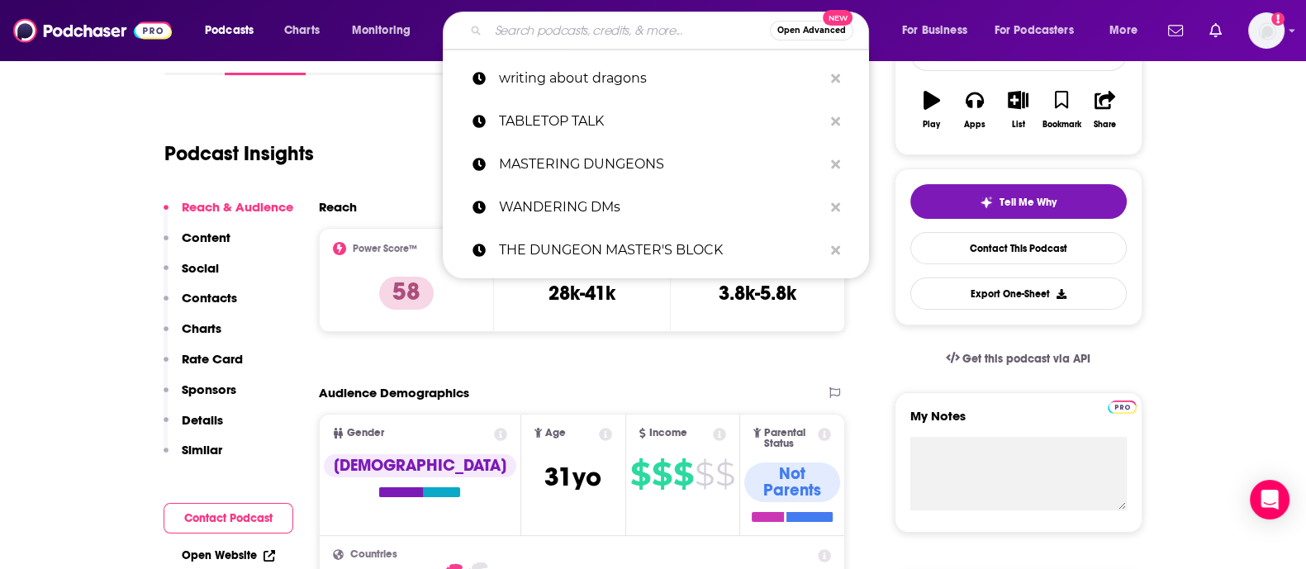
paste input "THE DMs BOOK CLUB"
type input "THE DMs BOOK CLUB"
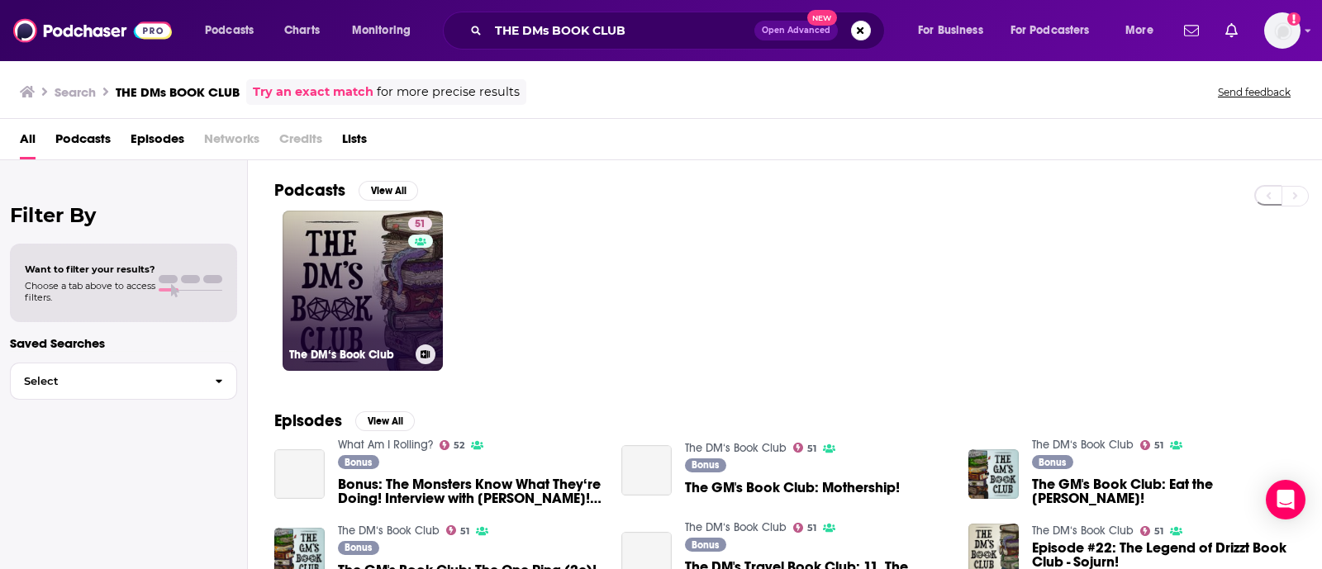
click at [347, 282] on link "51 The DM‘s Book Club" at bounding box center [363, 291] width 160 height 160
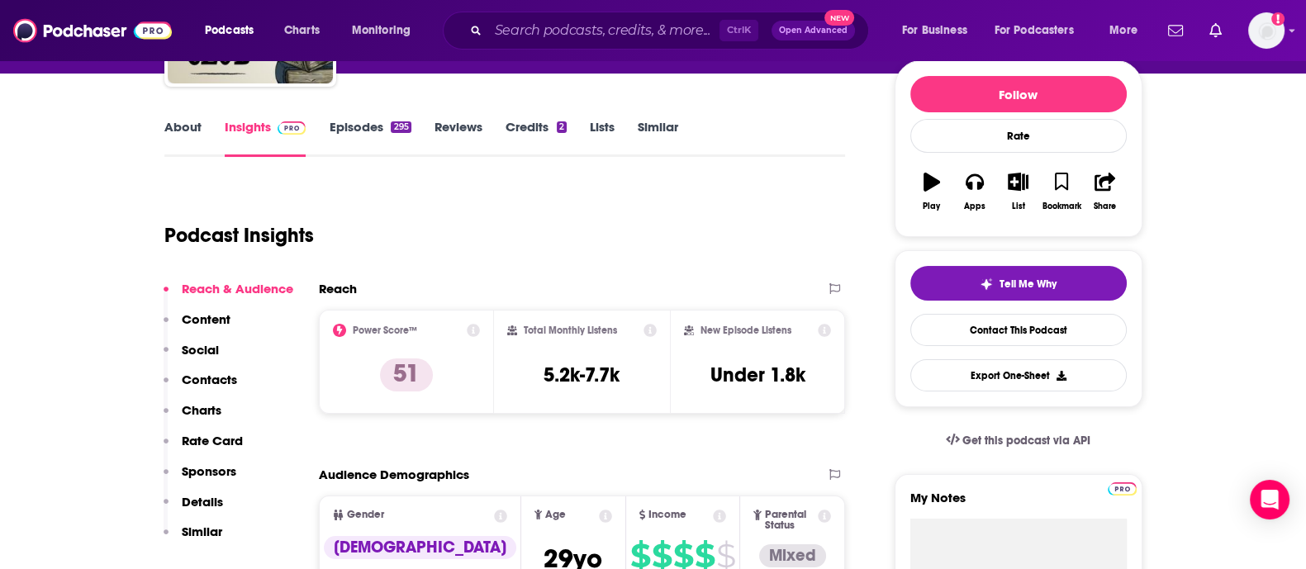
scroll to position [208, 0]
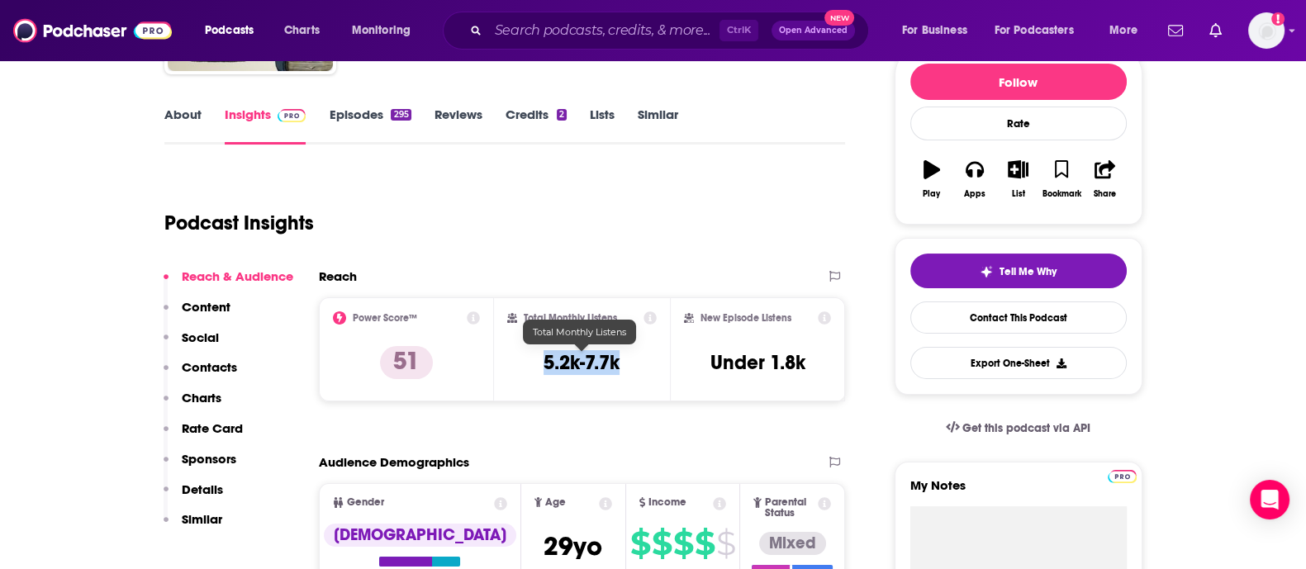
drag, startPoint x: 635, startPoint y: 359, endPoint x: 539, endPoint y: 359, distance: 96.7
click at [539, 359] on div "Total Monthly Listens 5.2k-7.7k" at bounding box center [582, 350] width 150 height 76
copy h3 "5.2k-7.7k"
